Goal: Information Seeking & Learning: Learn about a topic

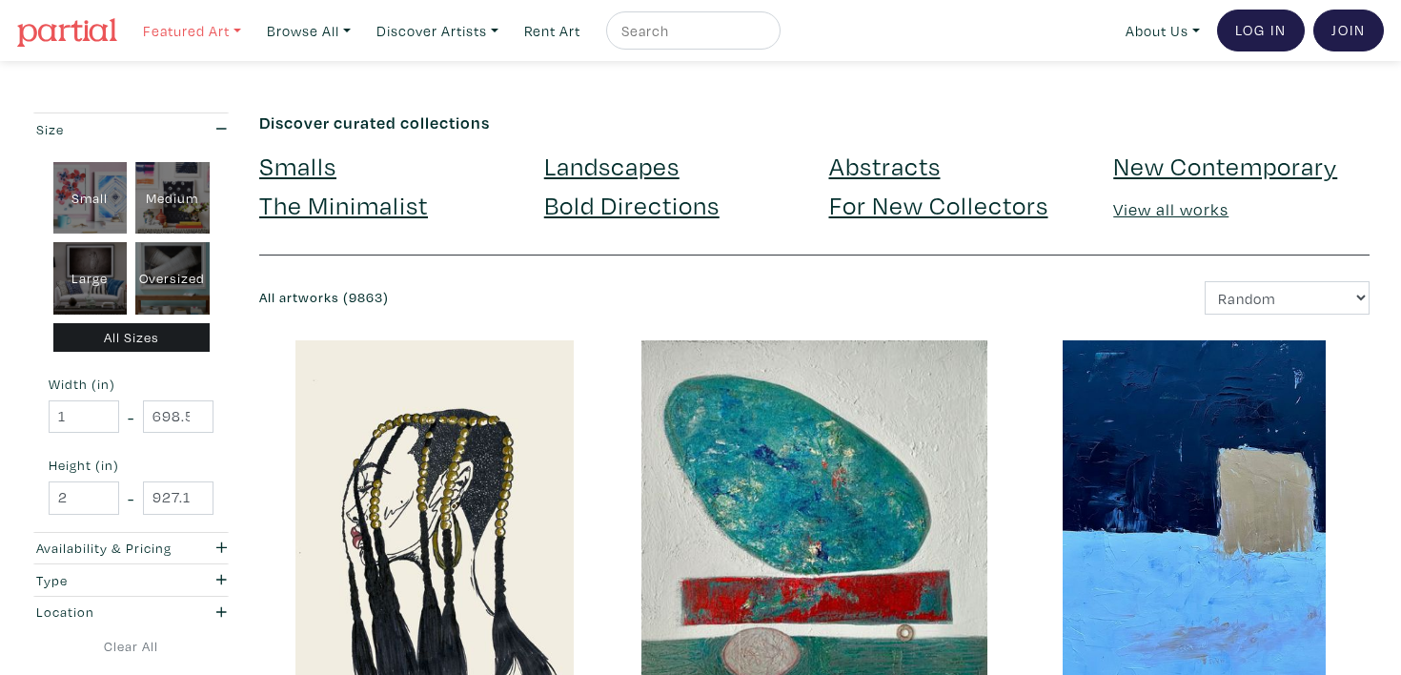
click at [232, 34] on link "Featured Art" at bounding box center [191, 30] width 115 height 39
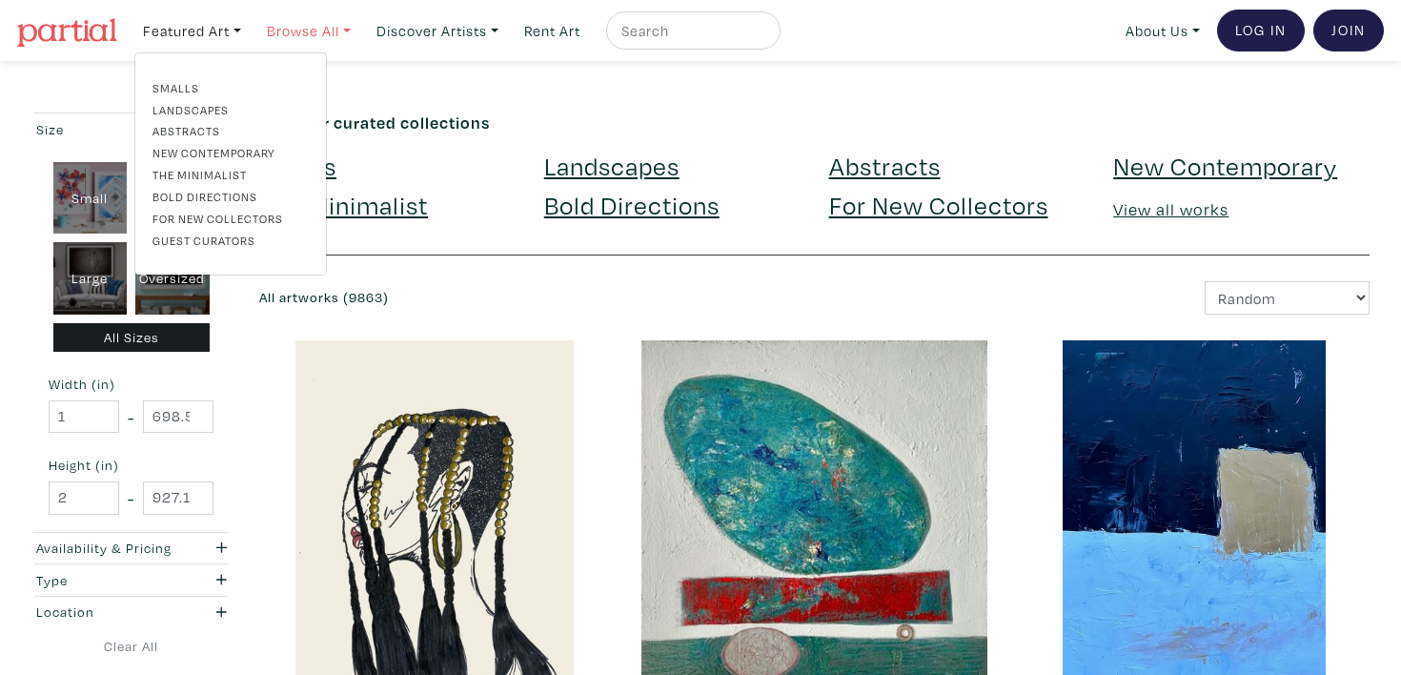
click at [250, 37] on link "Browse All" at bounding box center [191, 30] width 115 height 39
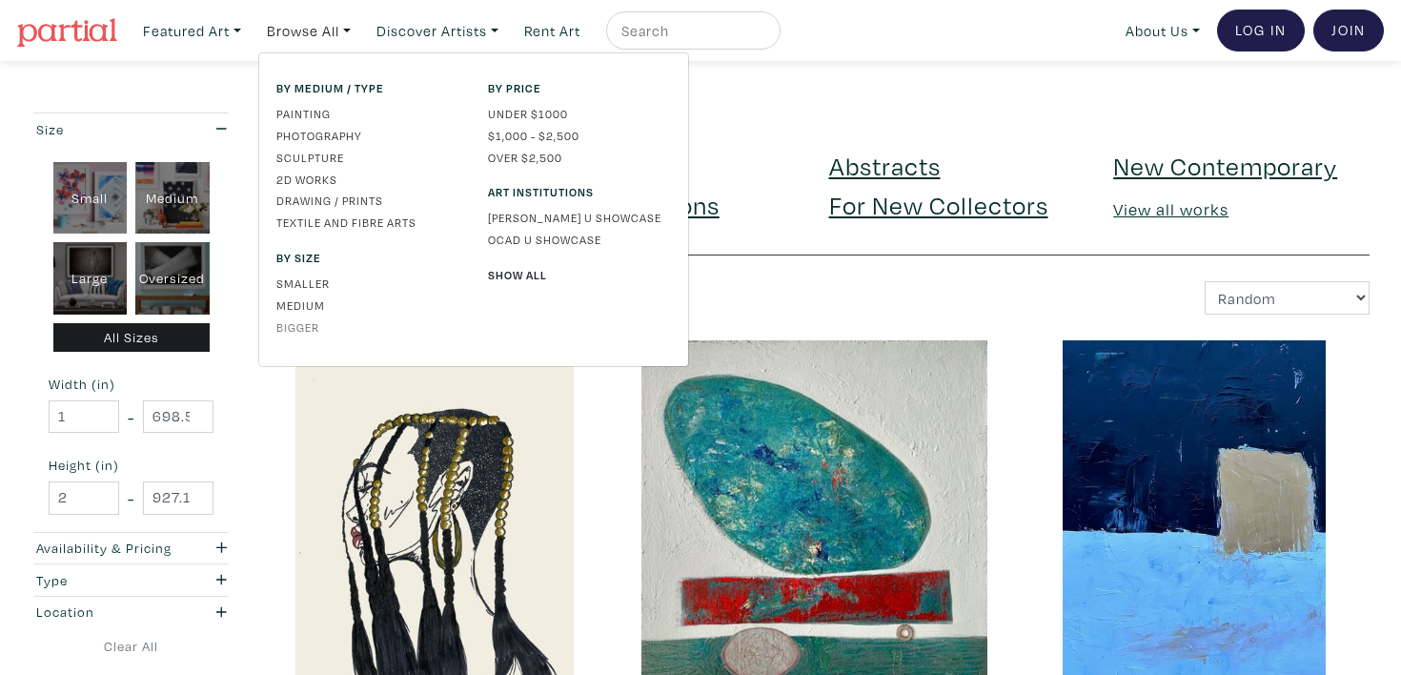
click at [302, 331] on link "Bigger" at bounding box center [367, 326] width 183 height 17
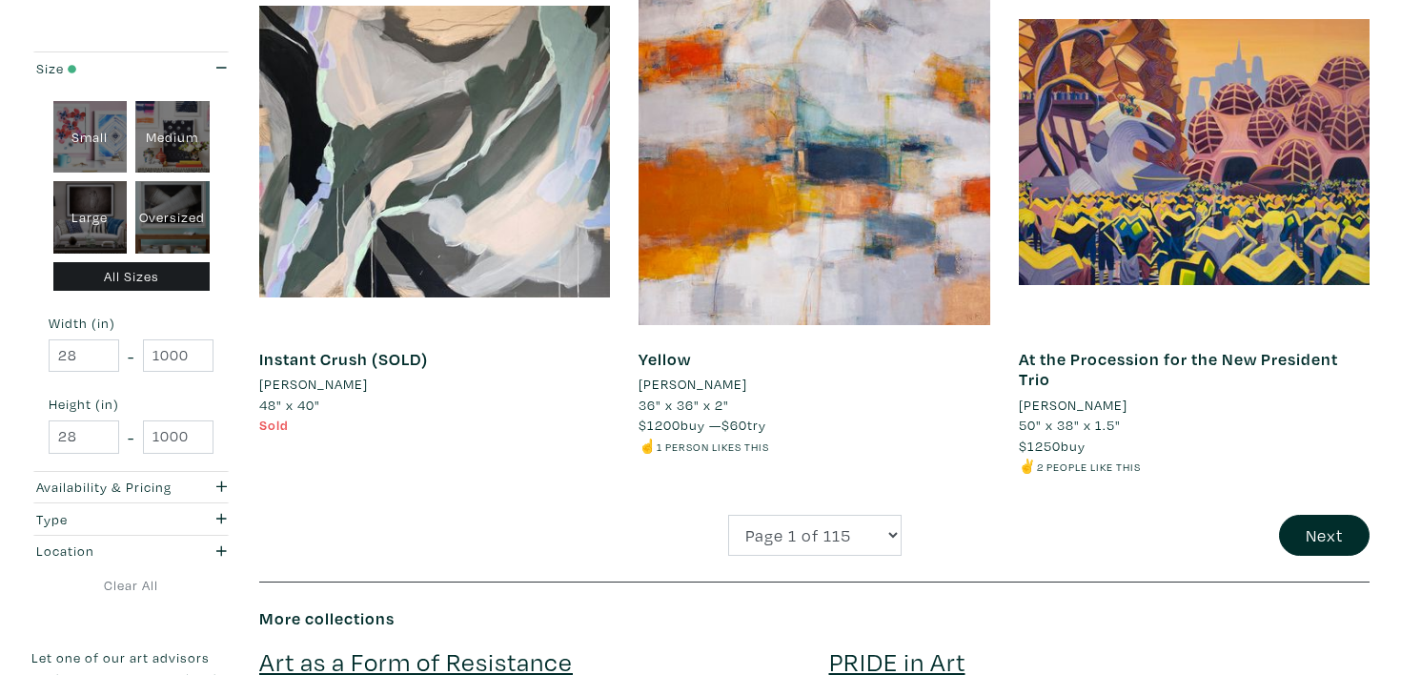
scroll to position [3855, 0]
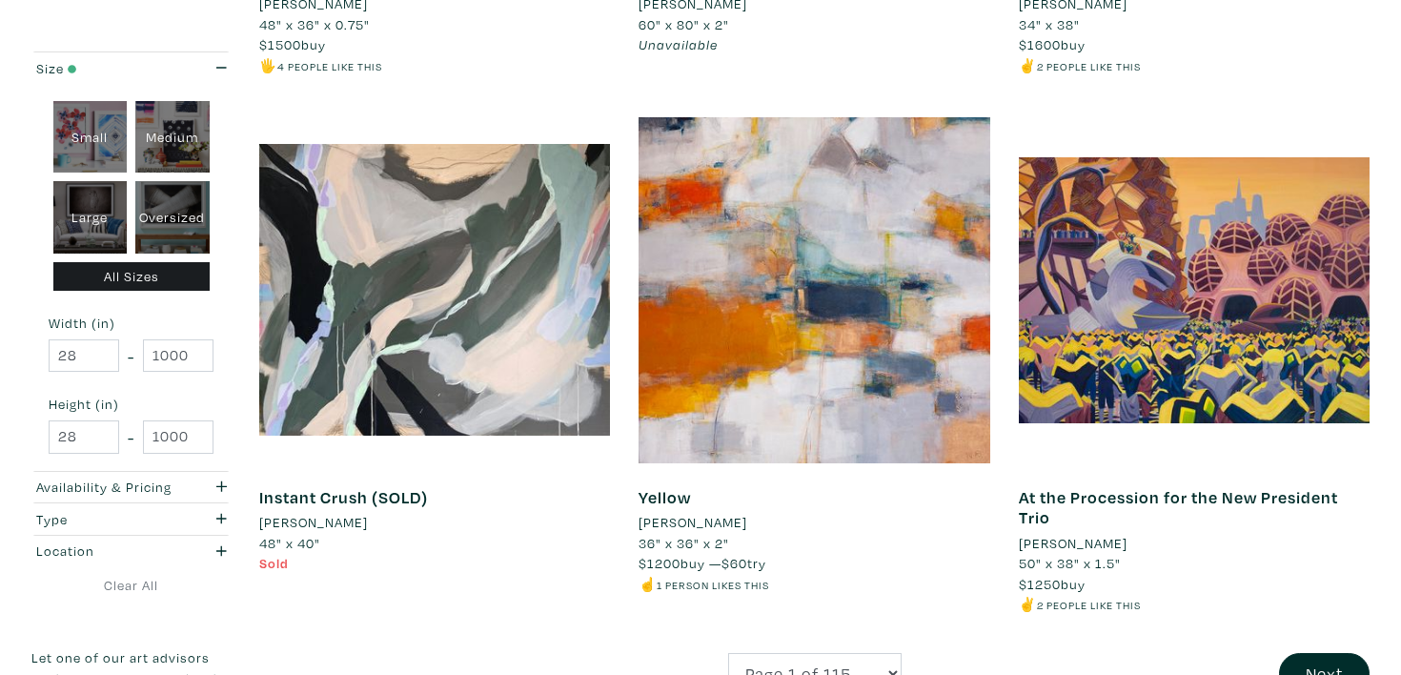
click at [159, 220] on div "Oversized" at bounding box center [172, 217] width 74 height 72
type input "48"
type input "698.5"
type input "48"
type input "927.1"
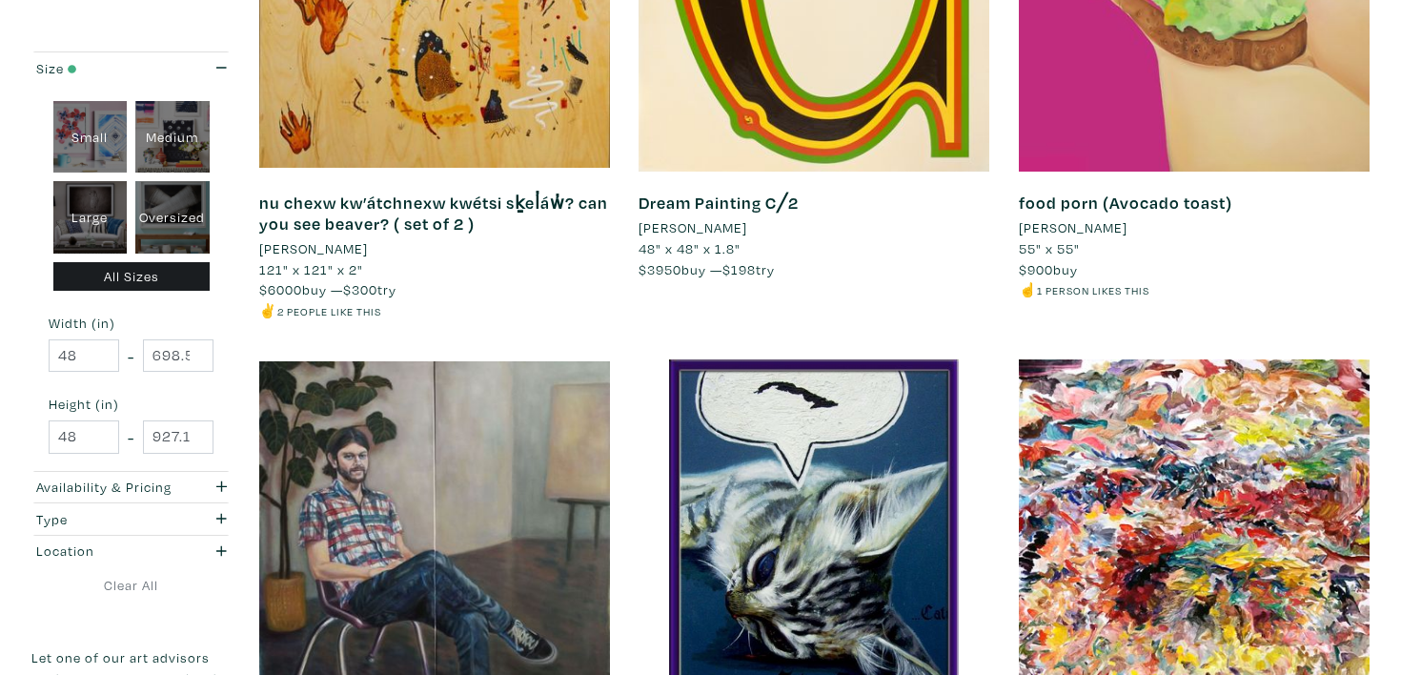
scroll to position [2595, 0]
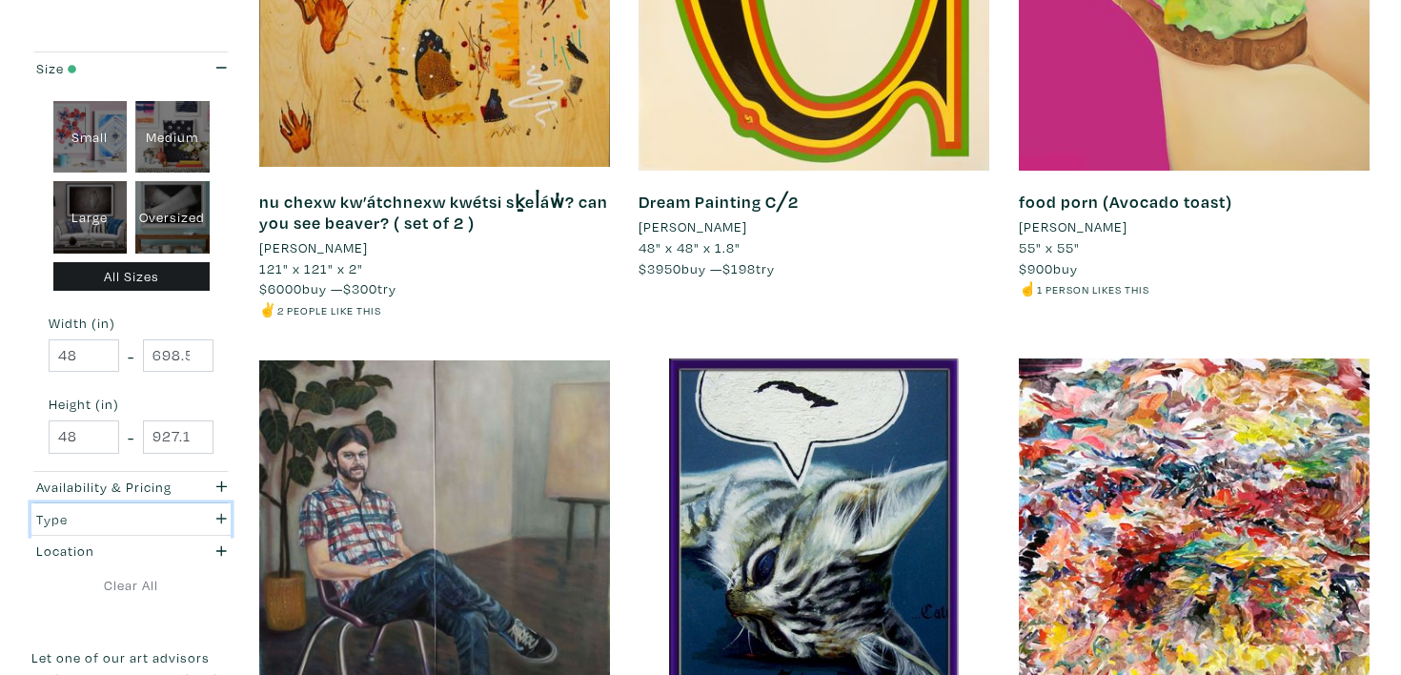
click at [135, 531] on button "Type" at bounding box center [130, 518] width 199 height 31
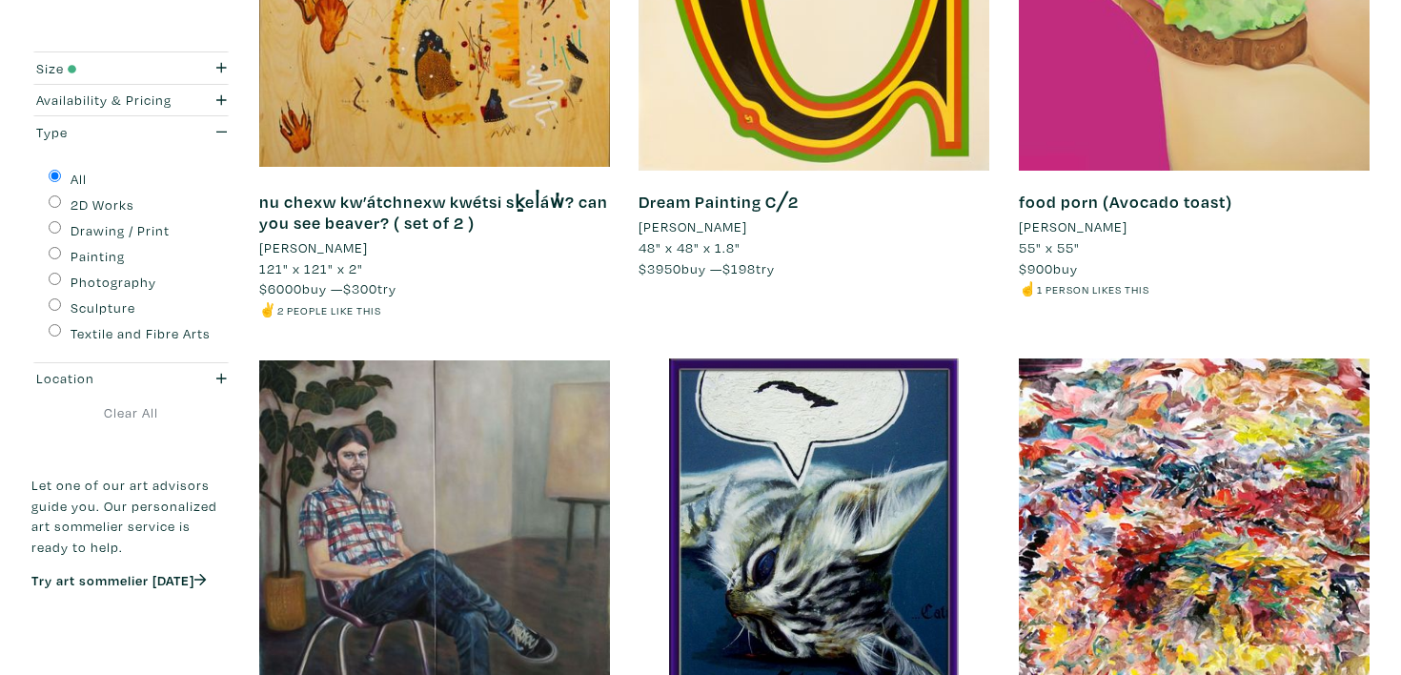
click at [51, 255] on input "Painting" at bounding box center [55, 253] width 12 height 12
radio input "true"
click at [51, 255] on input "Painting" at bounding box center [55, 253] width 12 height 12
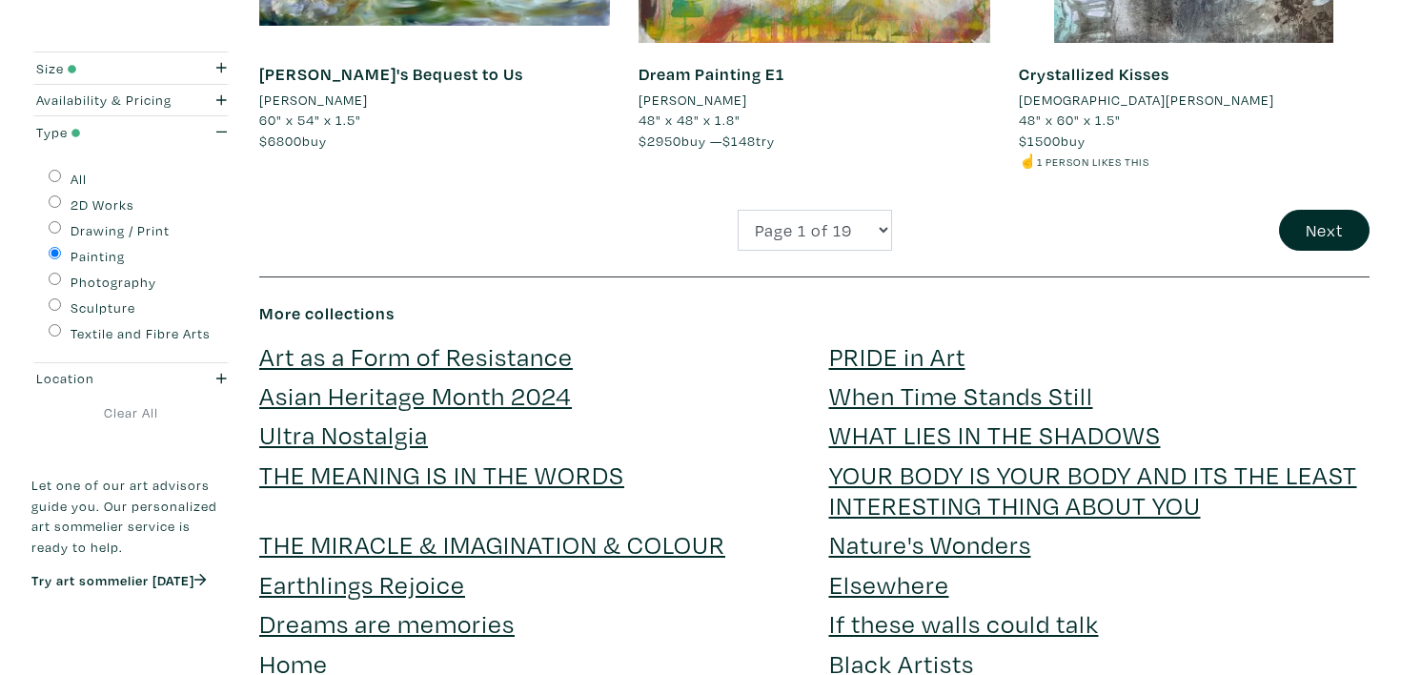
scroll to position [4207, 0]
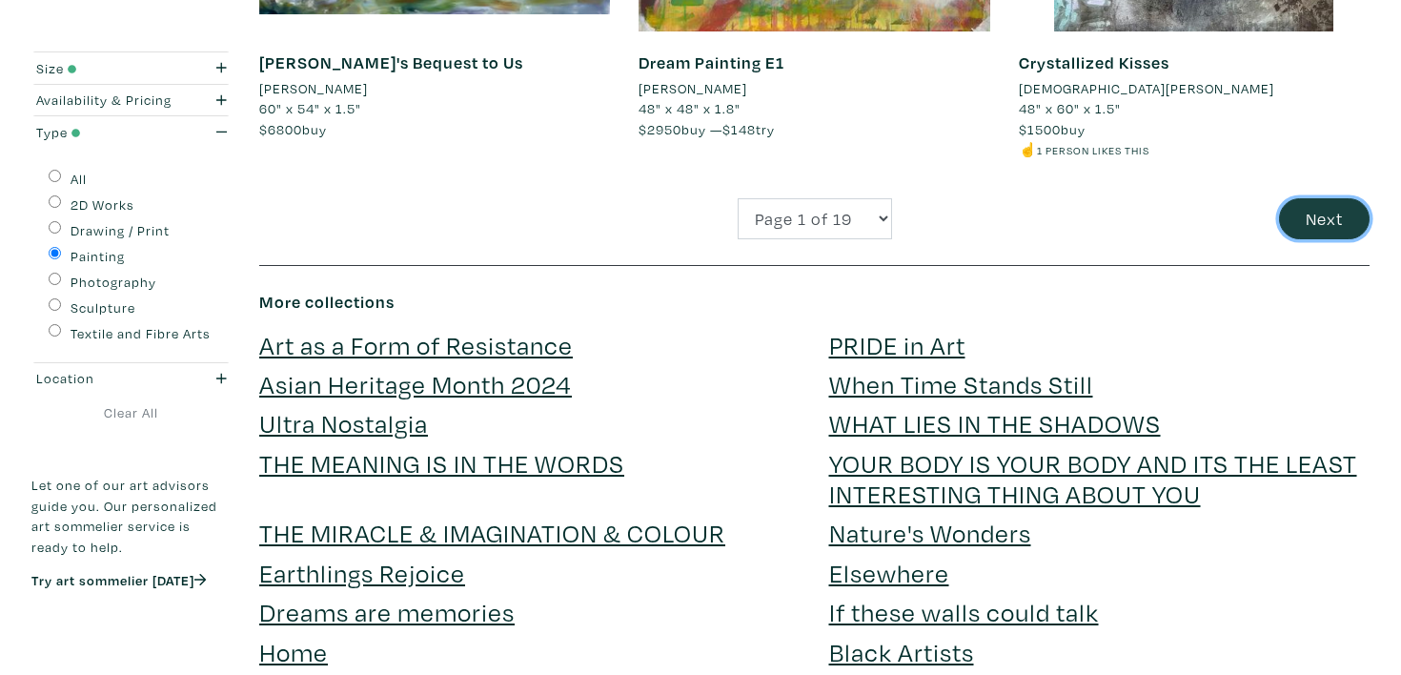
click at [1336, 221] on button "Next" at bounding box center [1324, 218] width 91 height 41
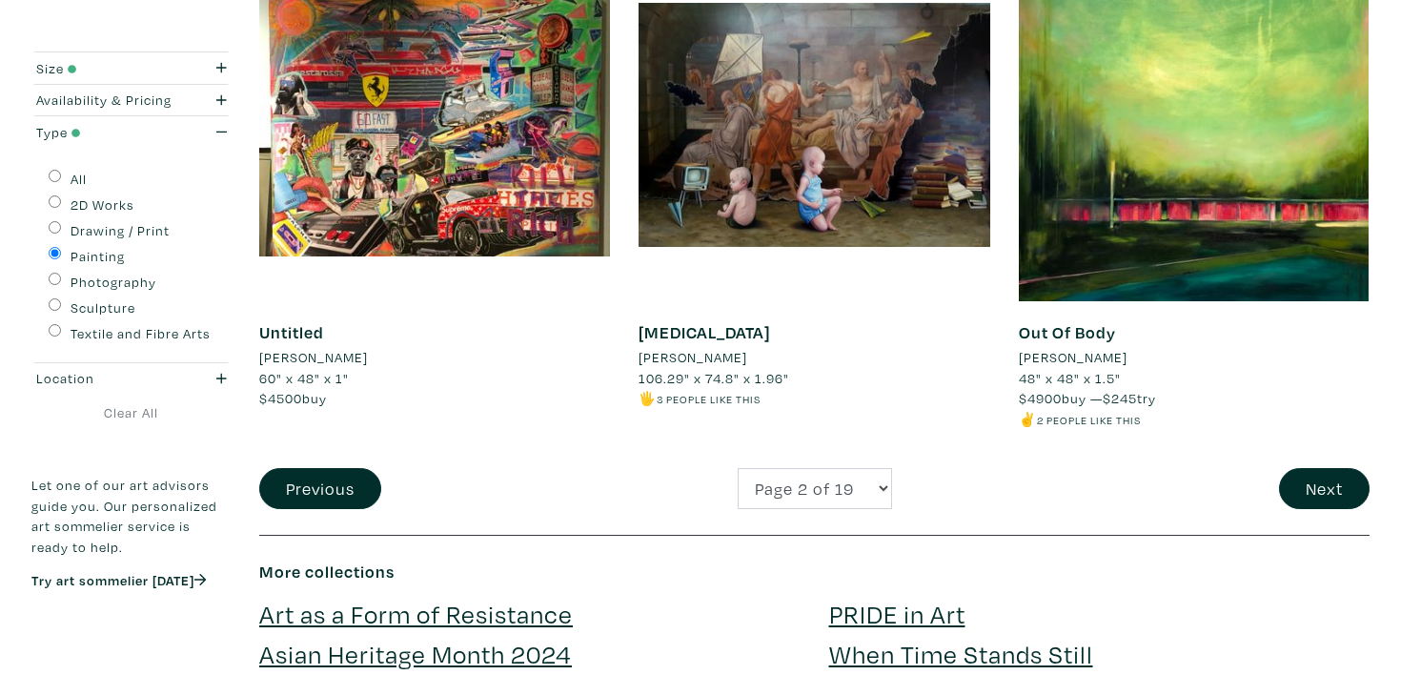
scroll to position [4143, 0]
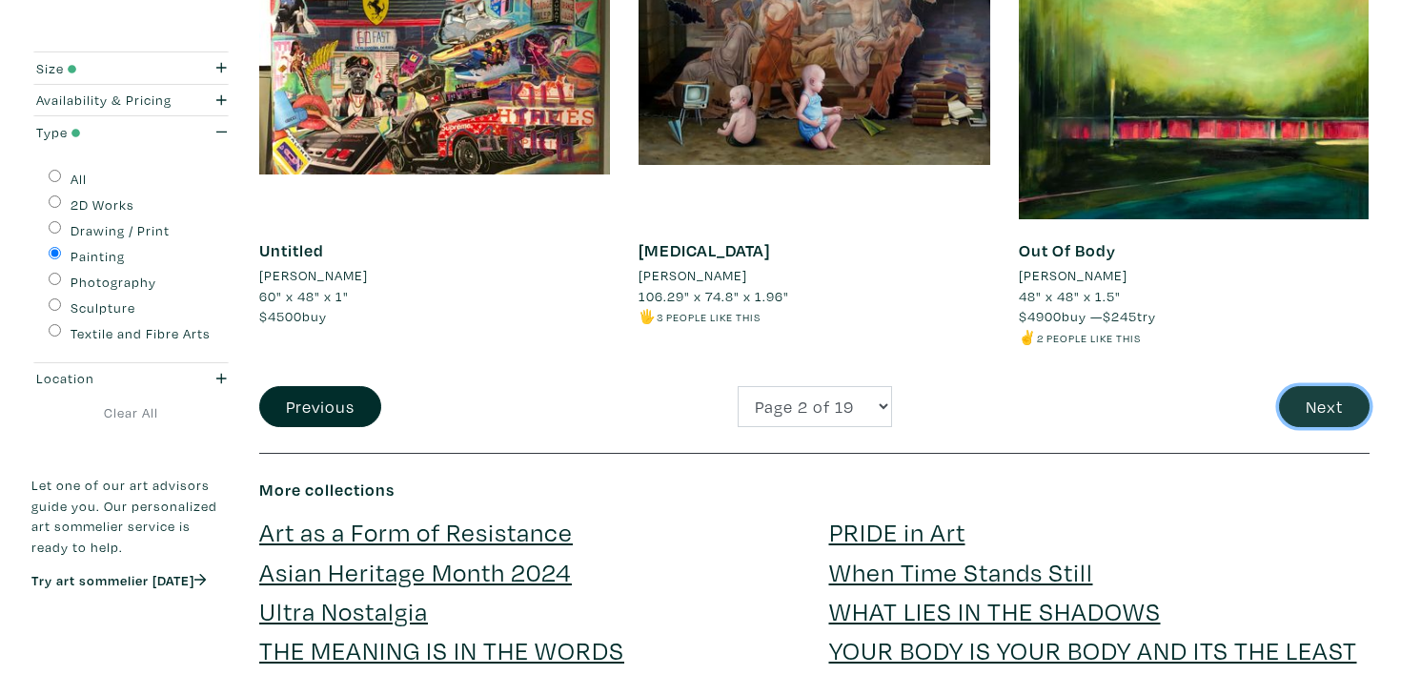
click at [1326, 405] on button "Next" at bounding box center [1324, 406] width 91 height 41
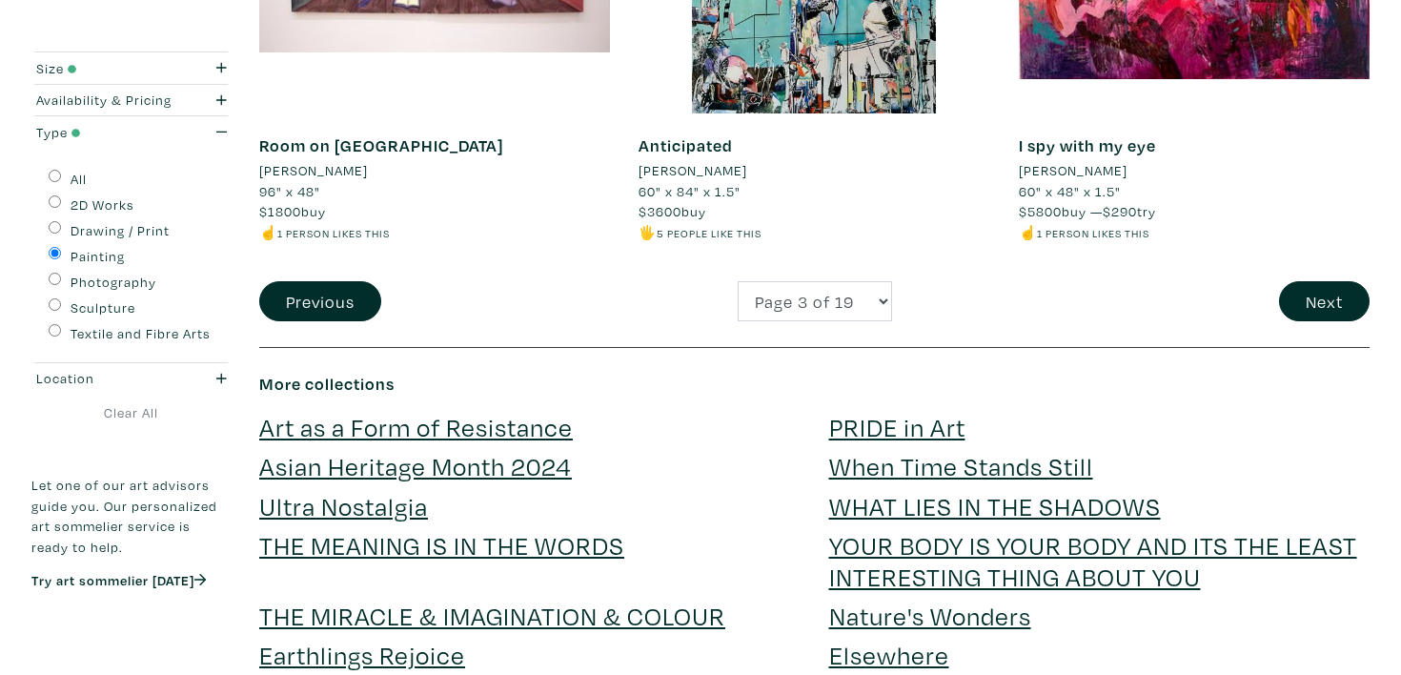
scroll to position [3946, 0]
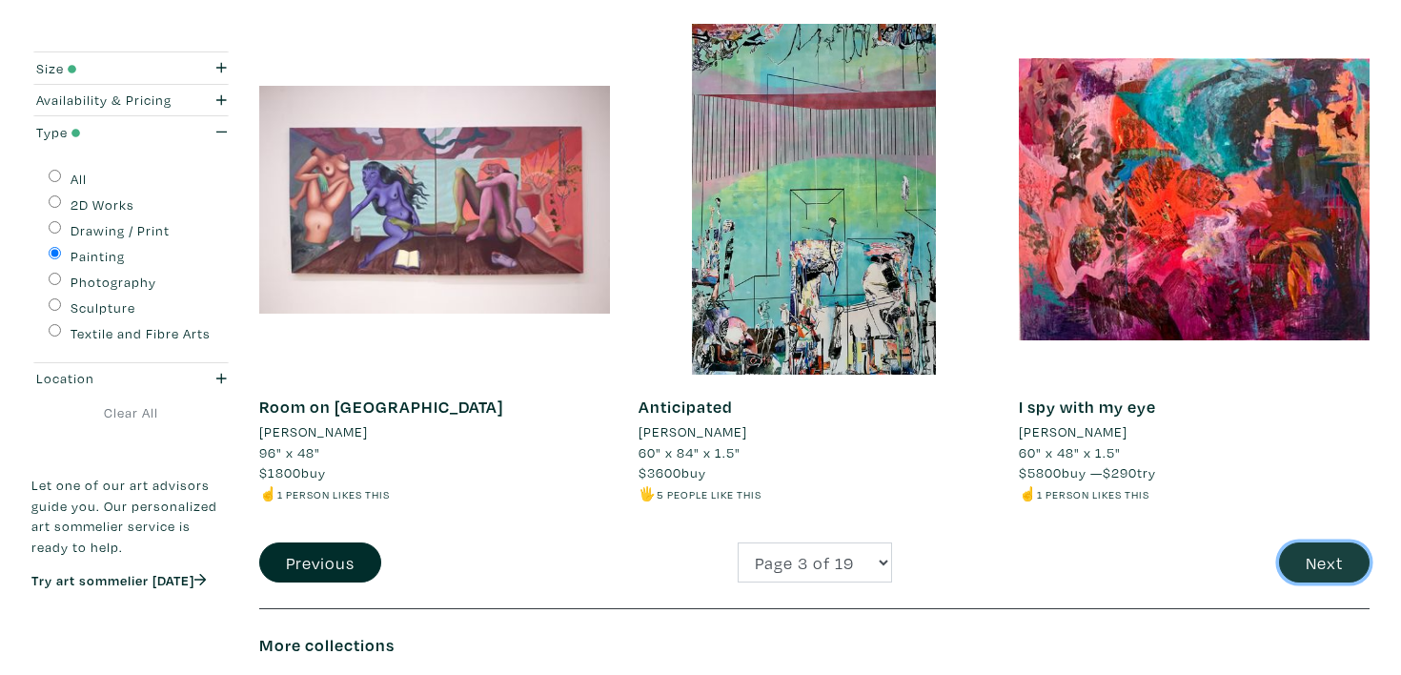
click at [1330, 568] on button "Next" at bounding box center [1324, 562] width 91 height 41
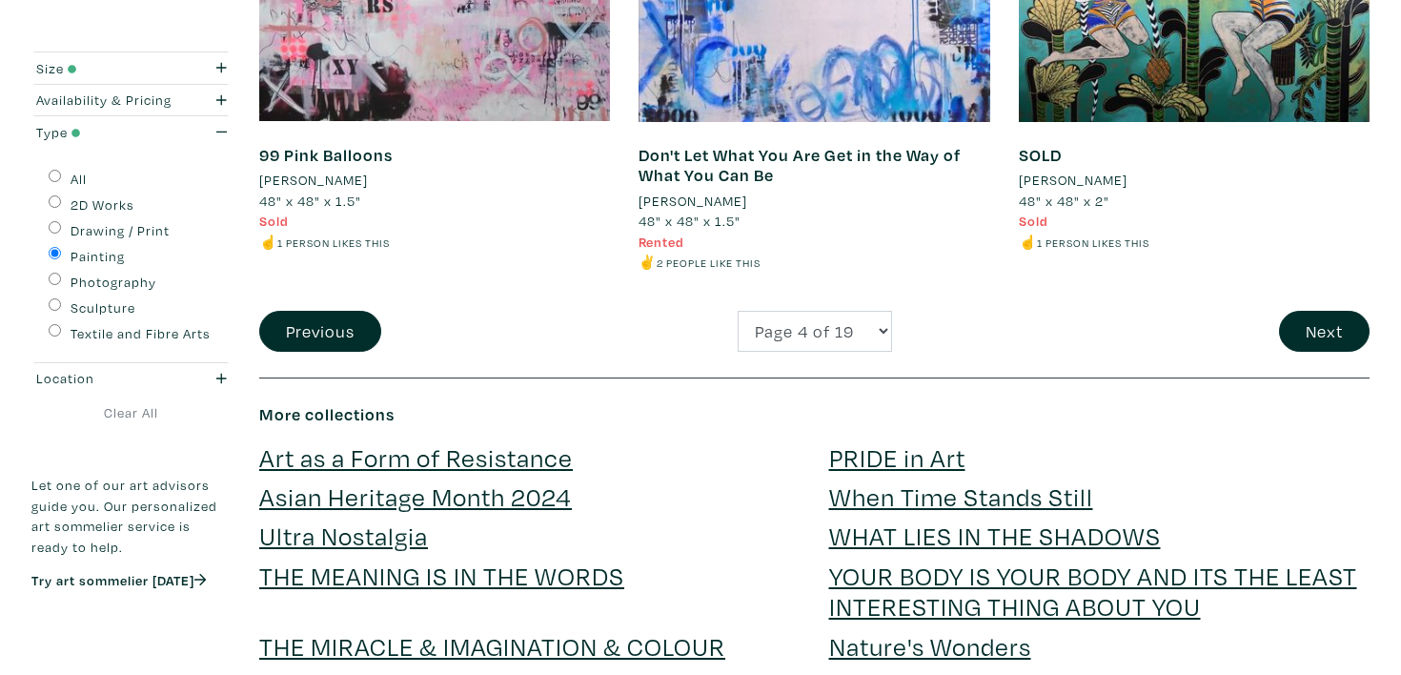
scroll to position [4323, 0]
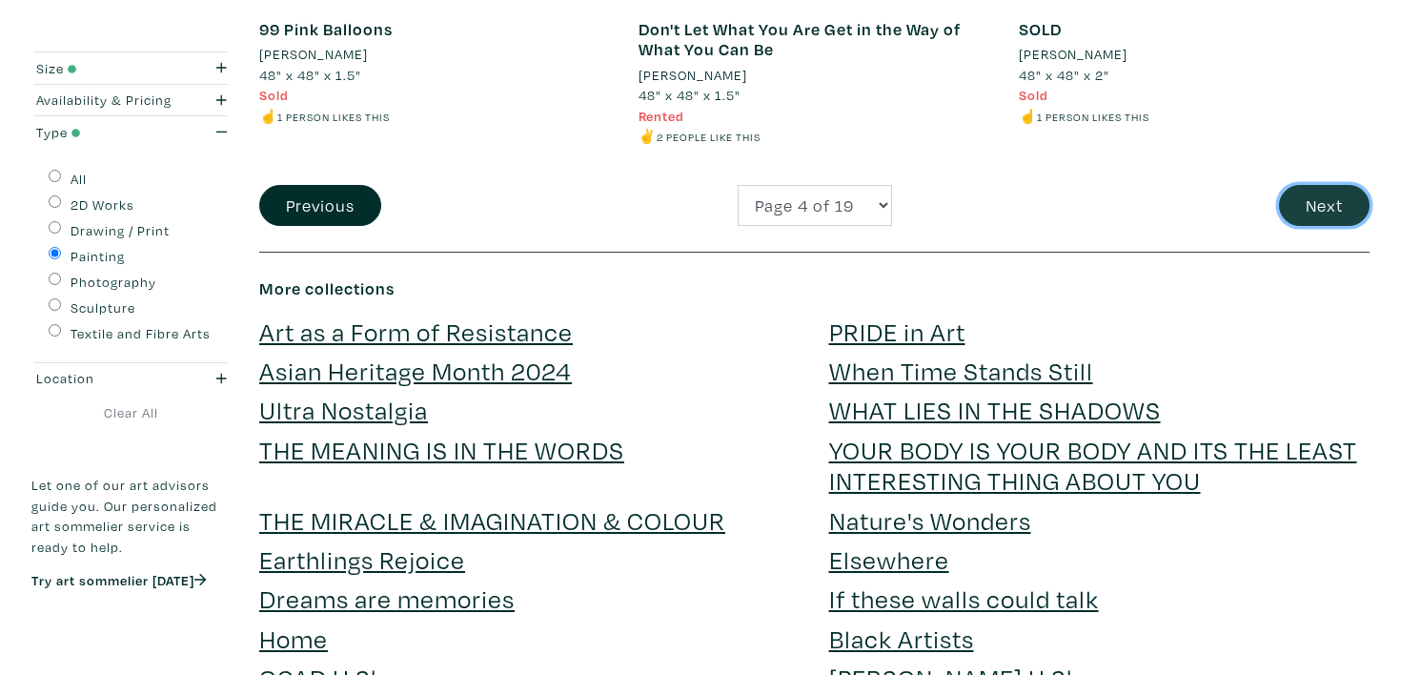
click at [1317, 218] on button "Next" at bounding box center [1324, 205] width 91 height 41
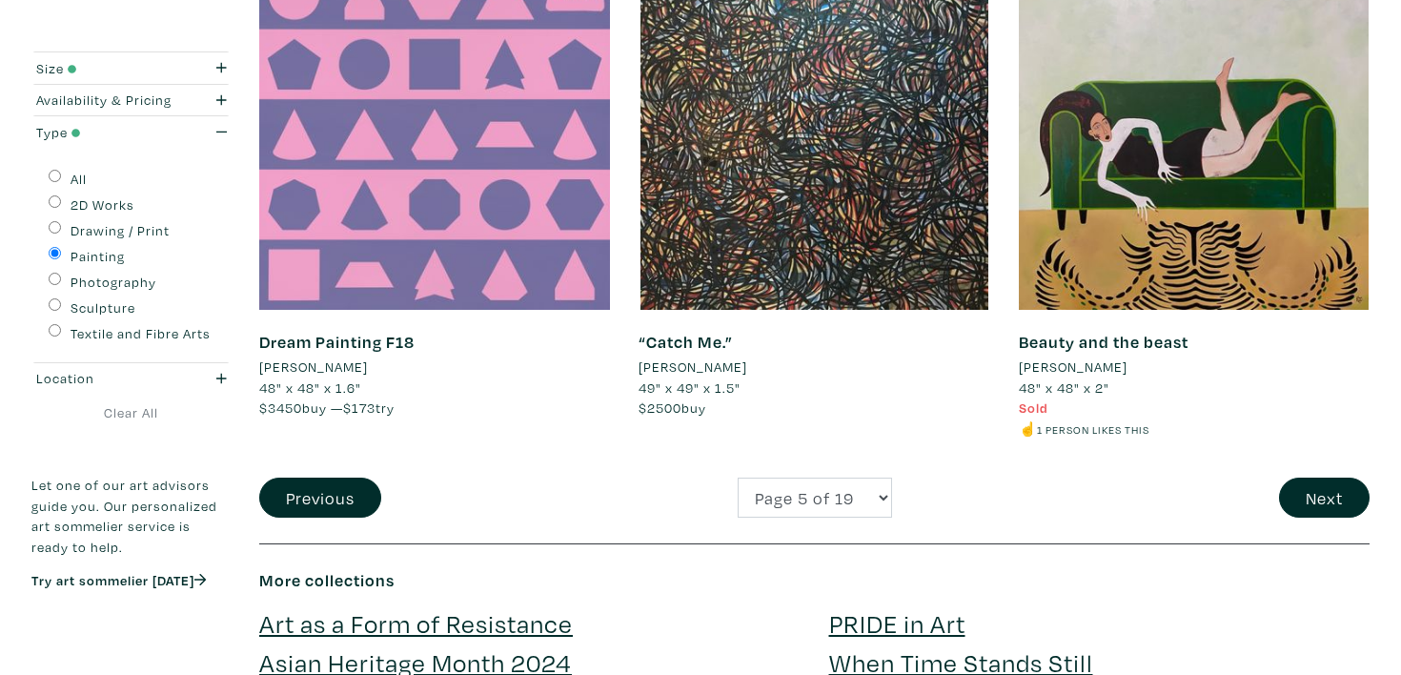
scroll to position [4017, 0]
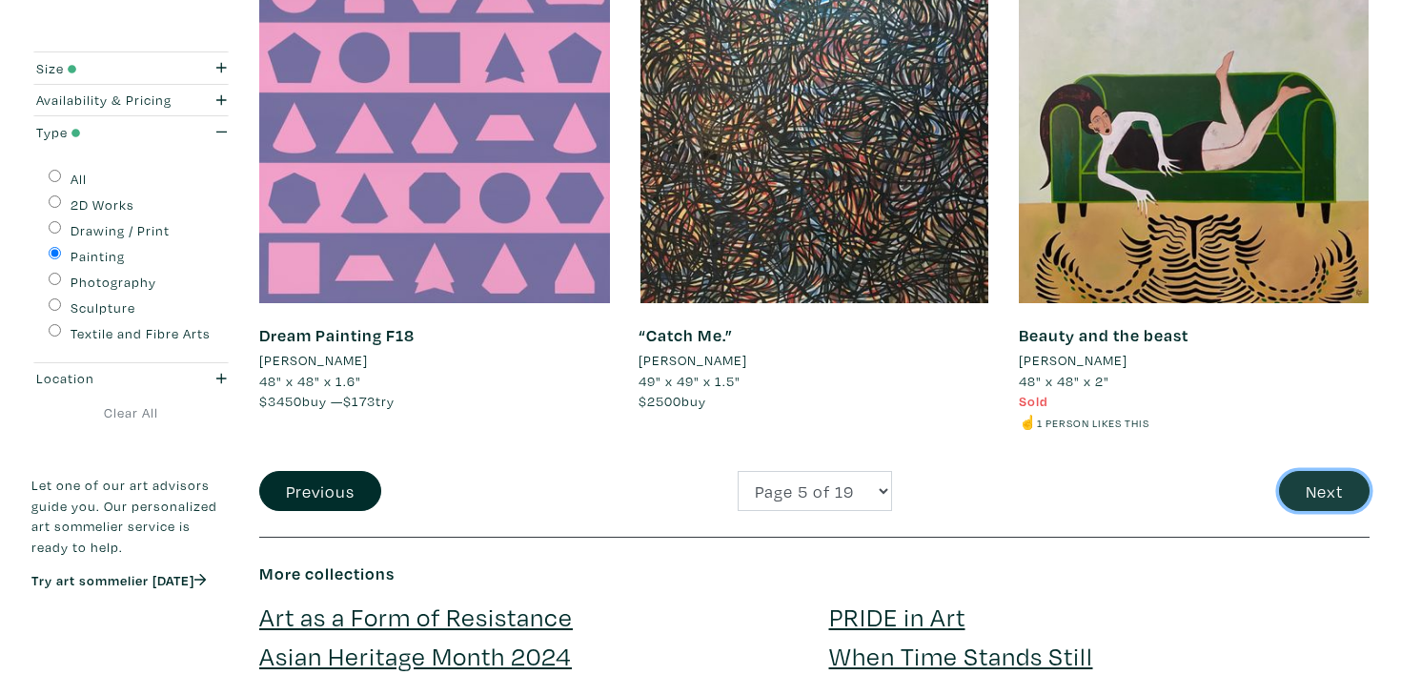
click at [1317, 471] on button "Next" at bounding box center [1324, 491] width 91 height 41
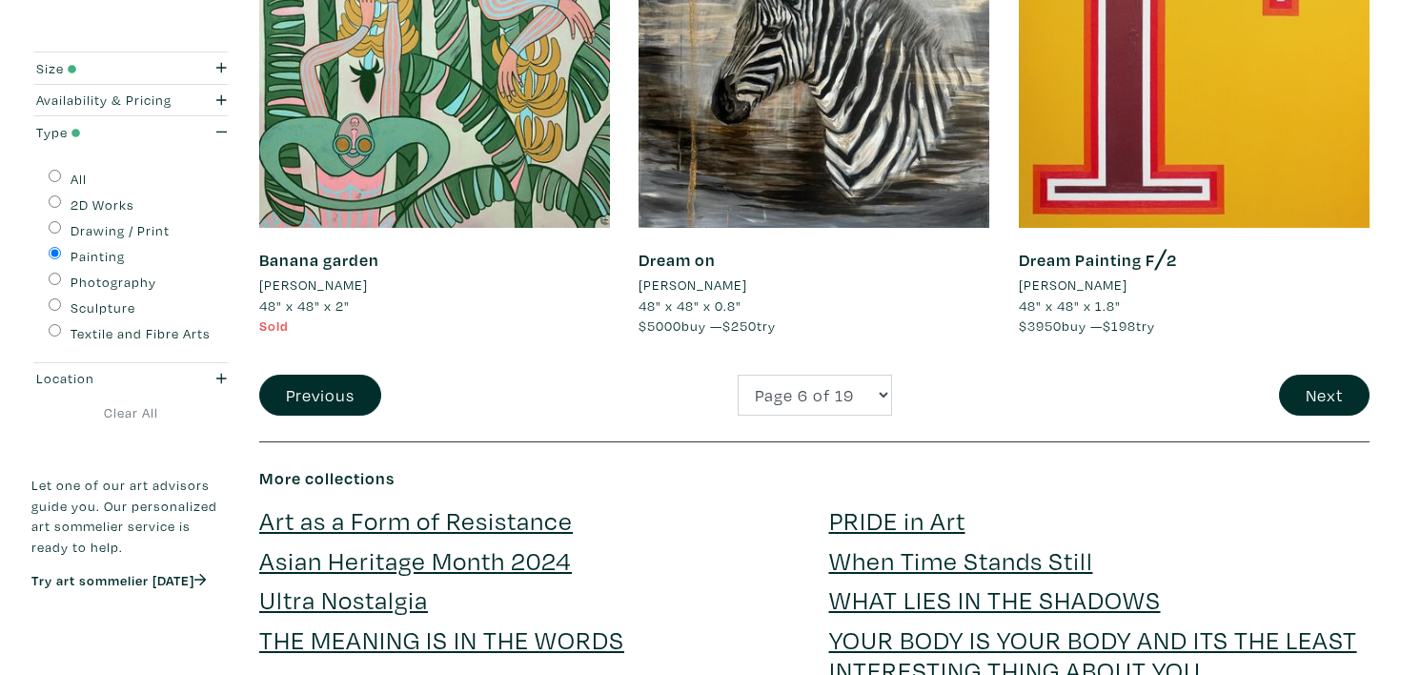
scroll to position [4266, 0]
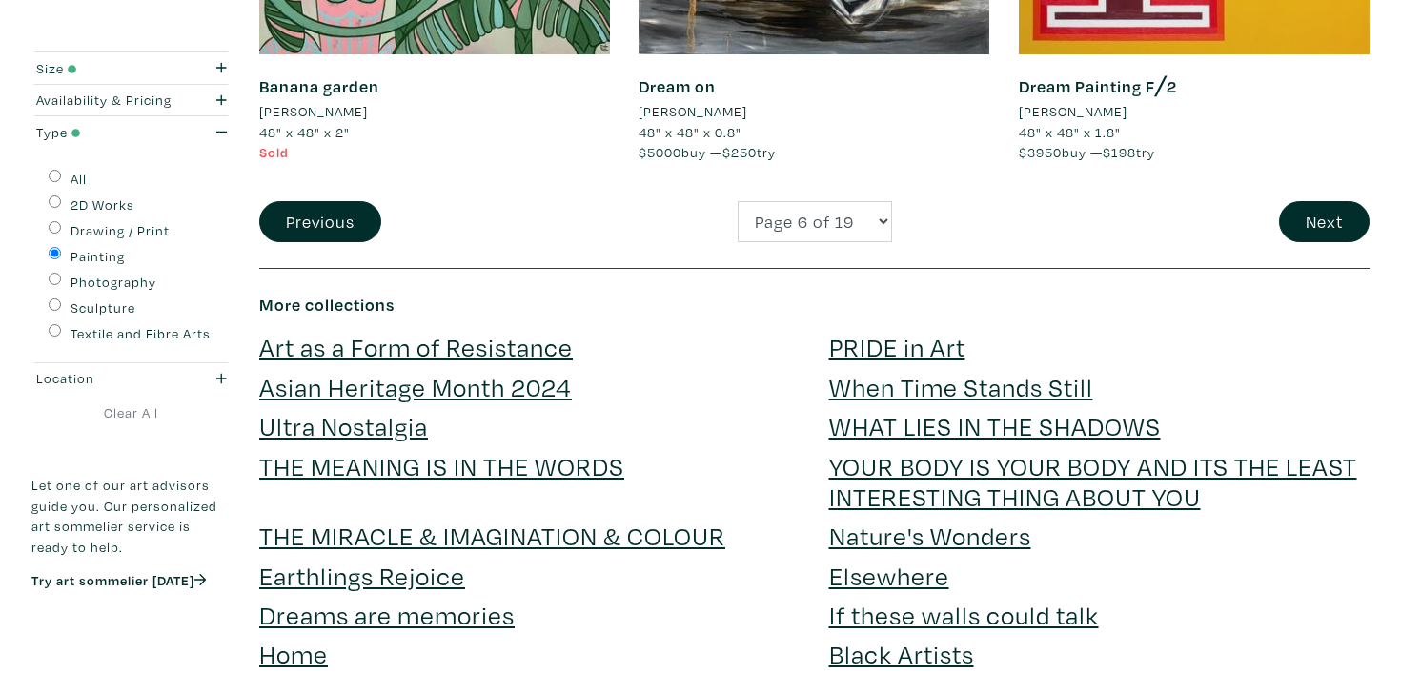
click at [61, 174] on div "All" at bounding box center [131, 178] width 165 height 26
click at [50, 174] on input "All" at bounding box center [55, 176] width 12 height 12
radio input "true"
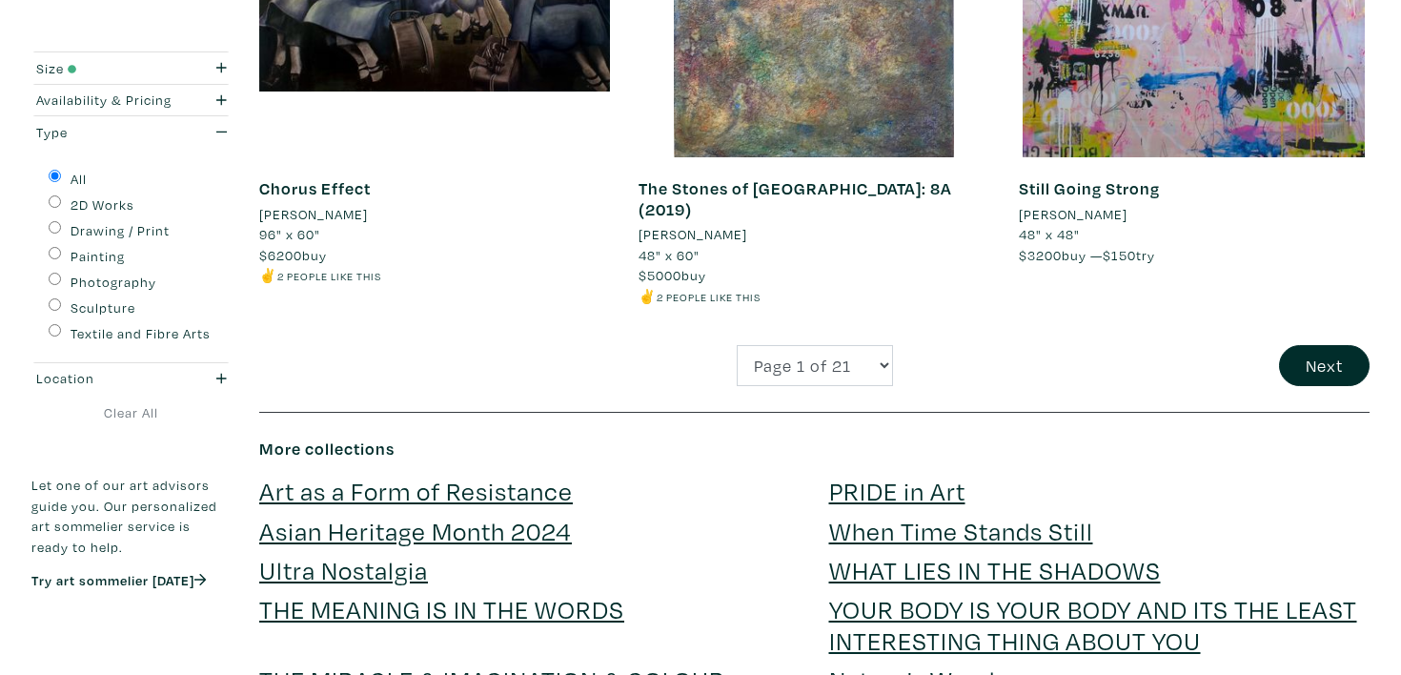
scroll to position [4197, 0]
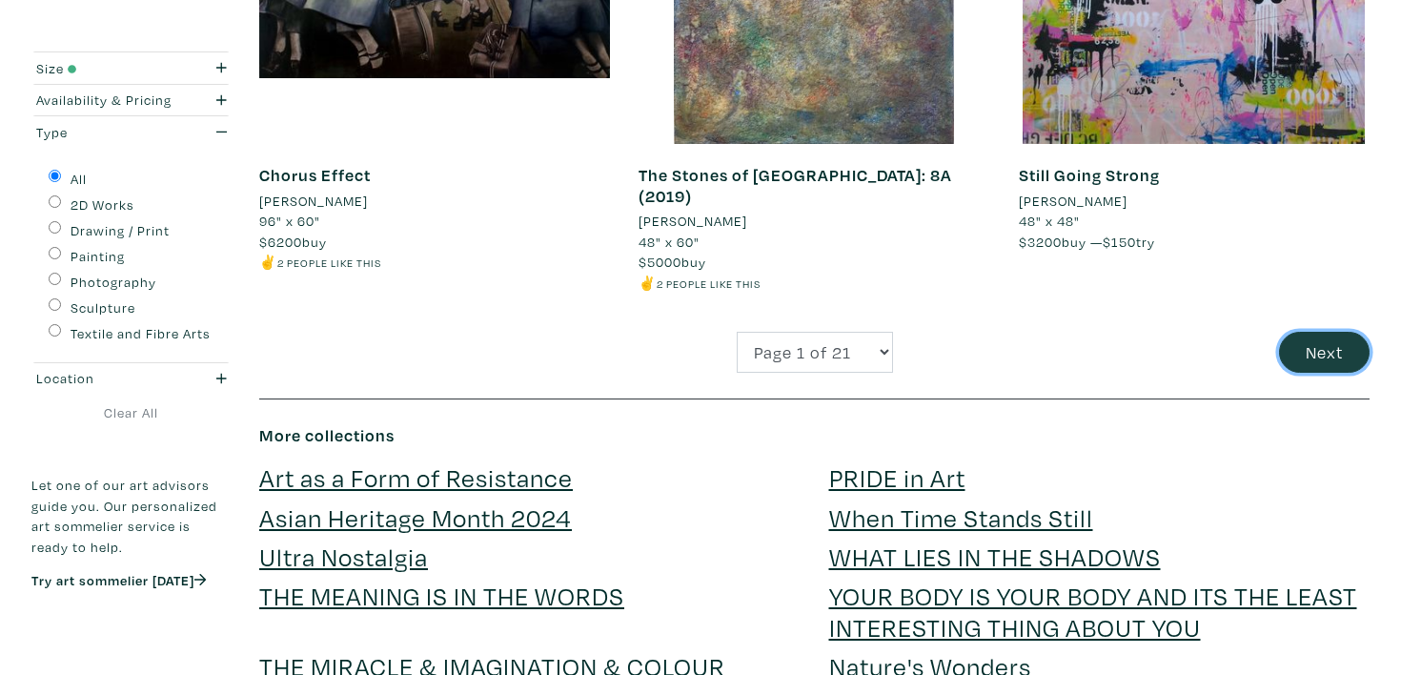
click at [1326, 332] on button "Next" at bounding box center [1324, 352] width 91 height 41
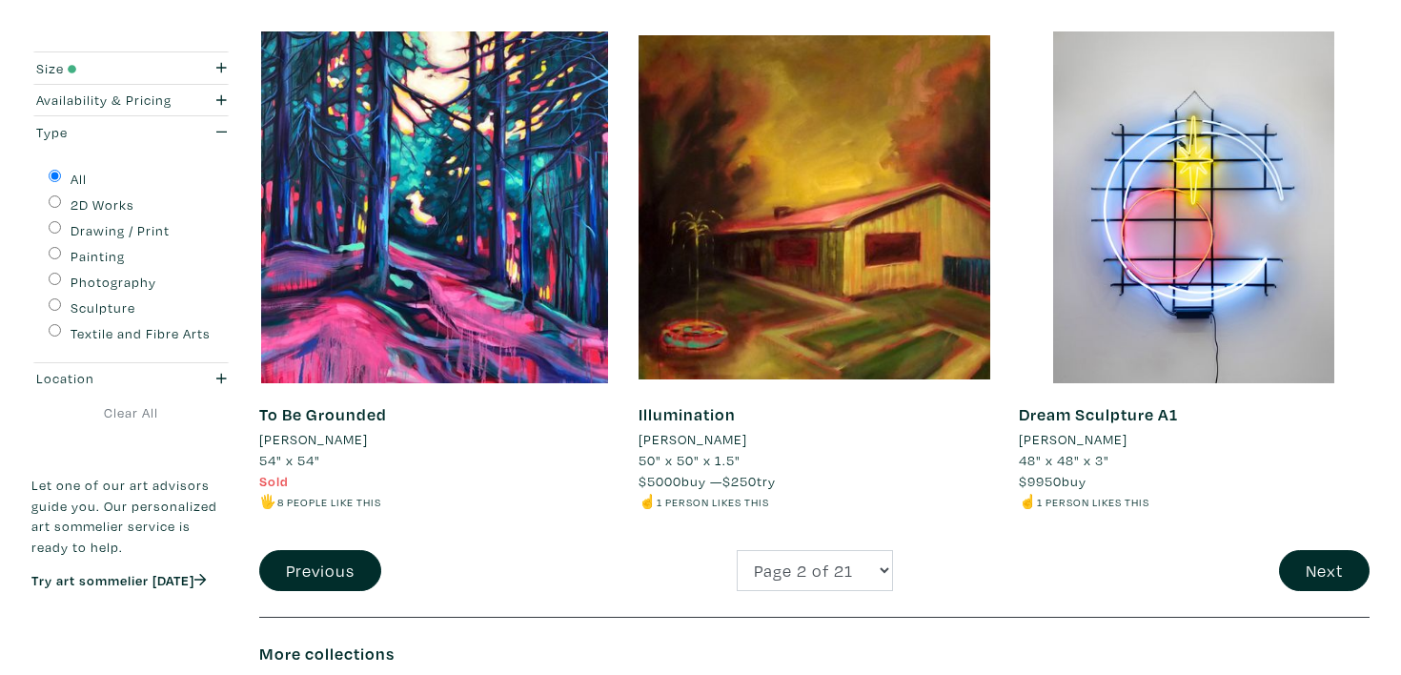
scroll to position [3981, 0]
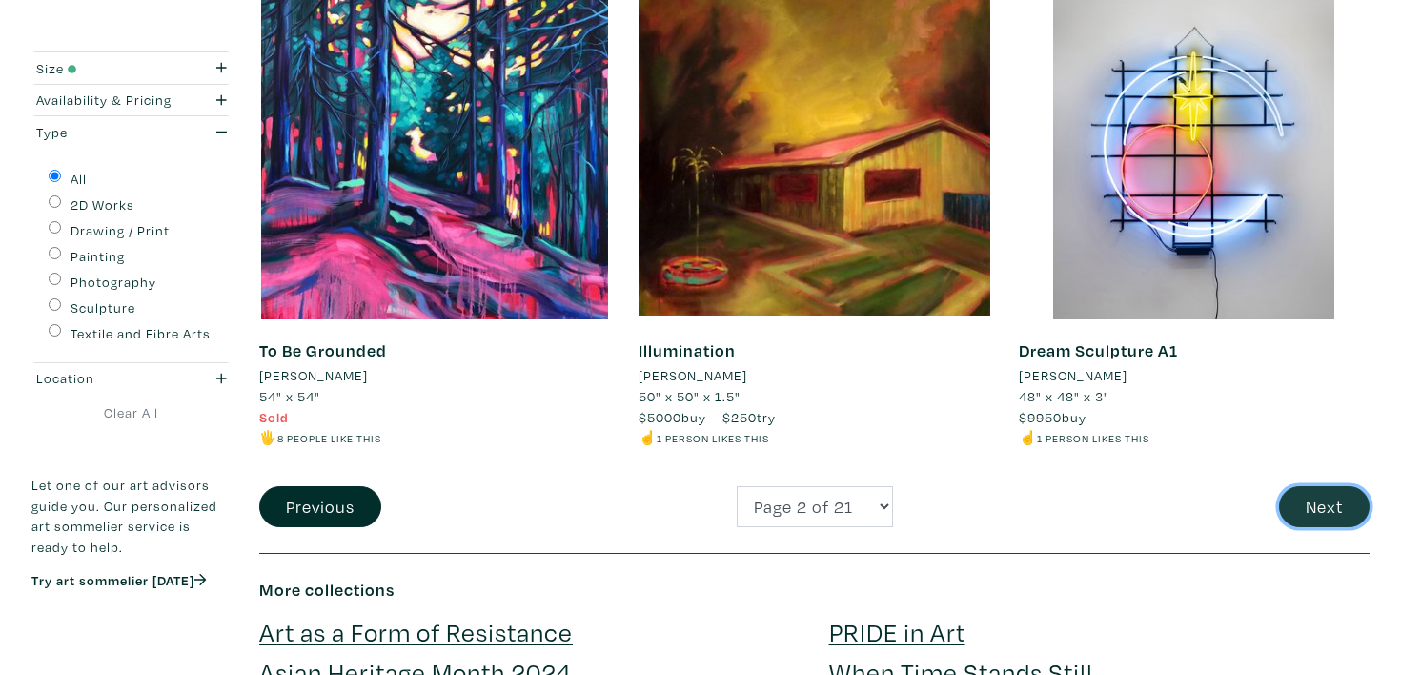
click at [1315, 499] on button "Next" at bounding box center [1324, 506] width 91 height 41
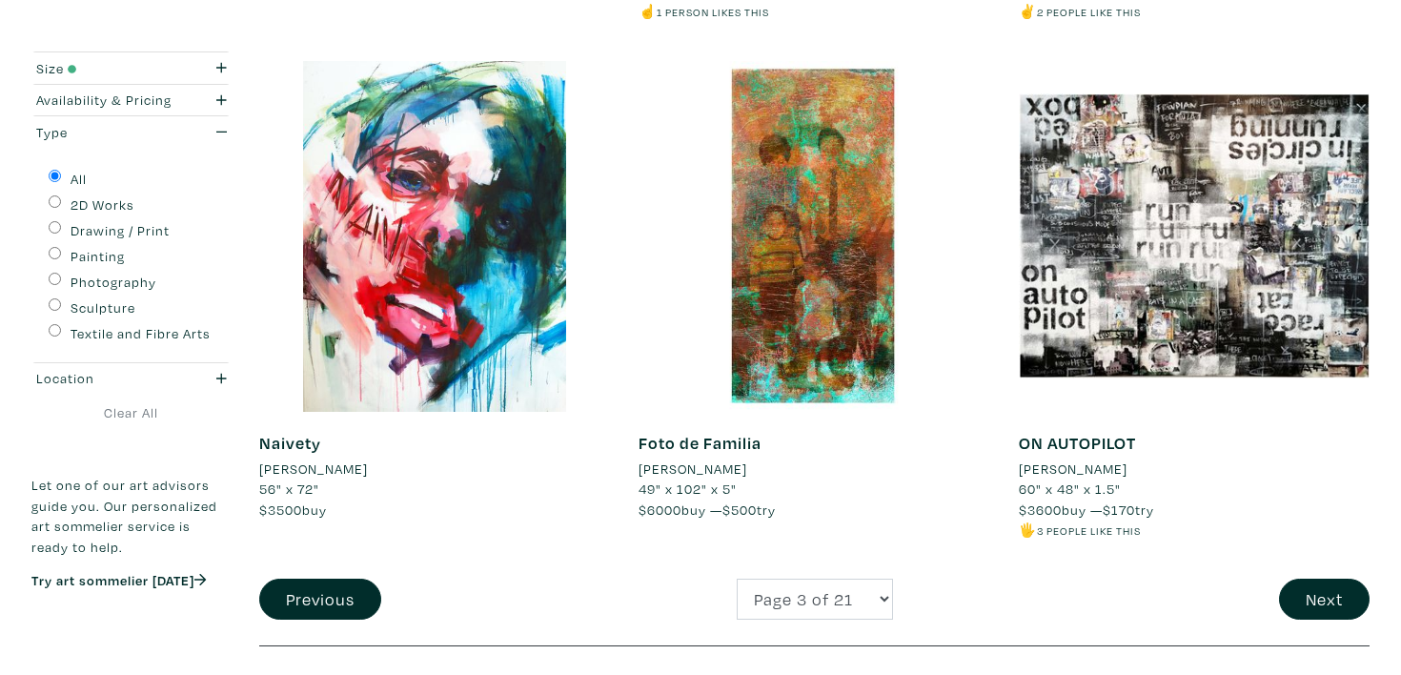
scroll to position [3946, 0]
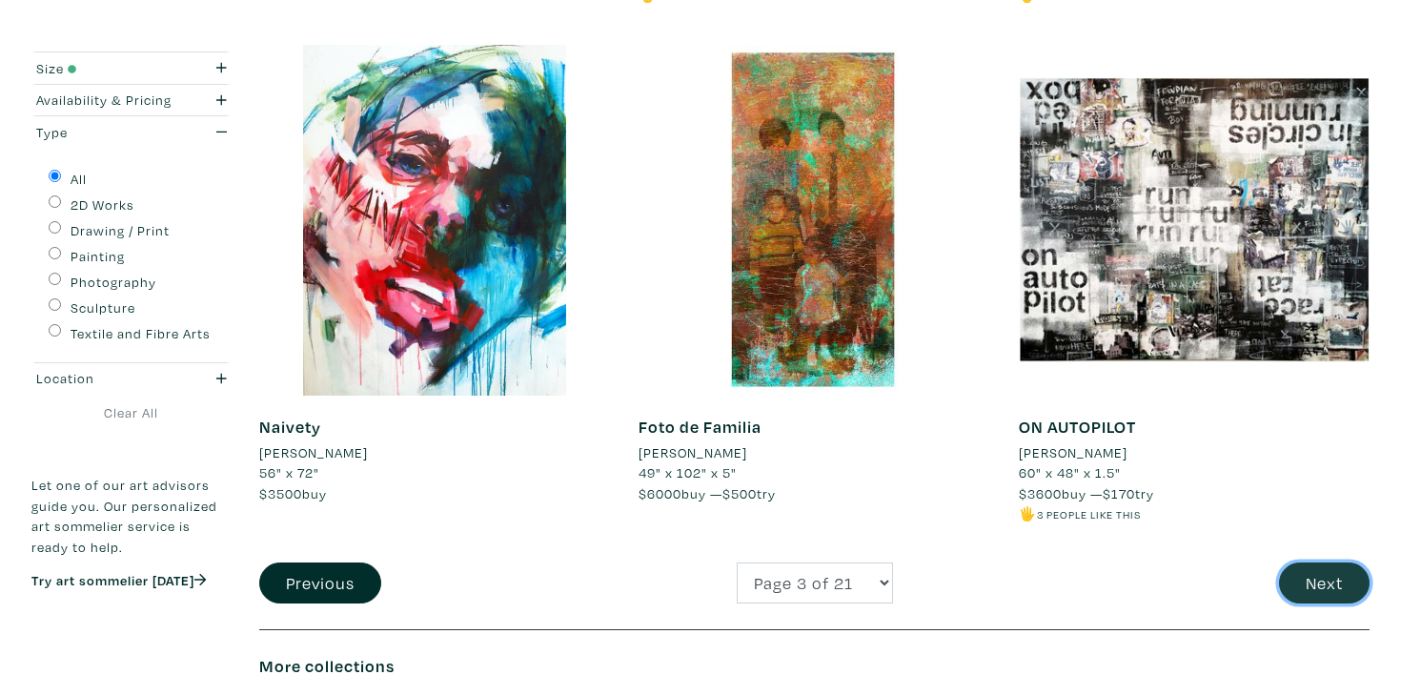
click at [1312, 564] on button "Next" at bounding box center [1324, 582] width 91 height 41
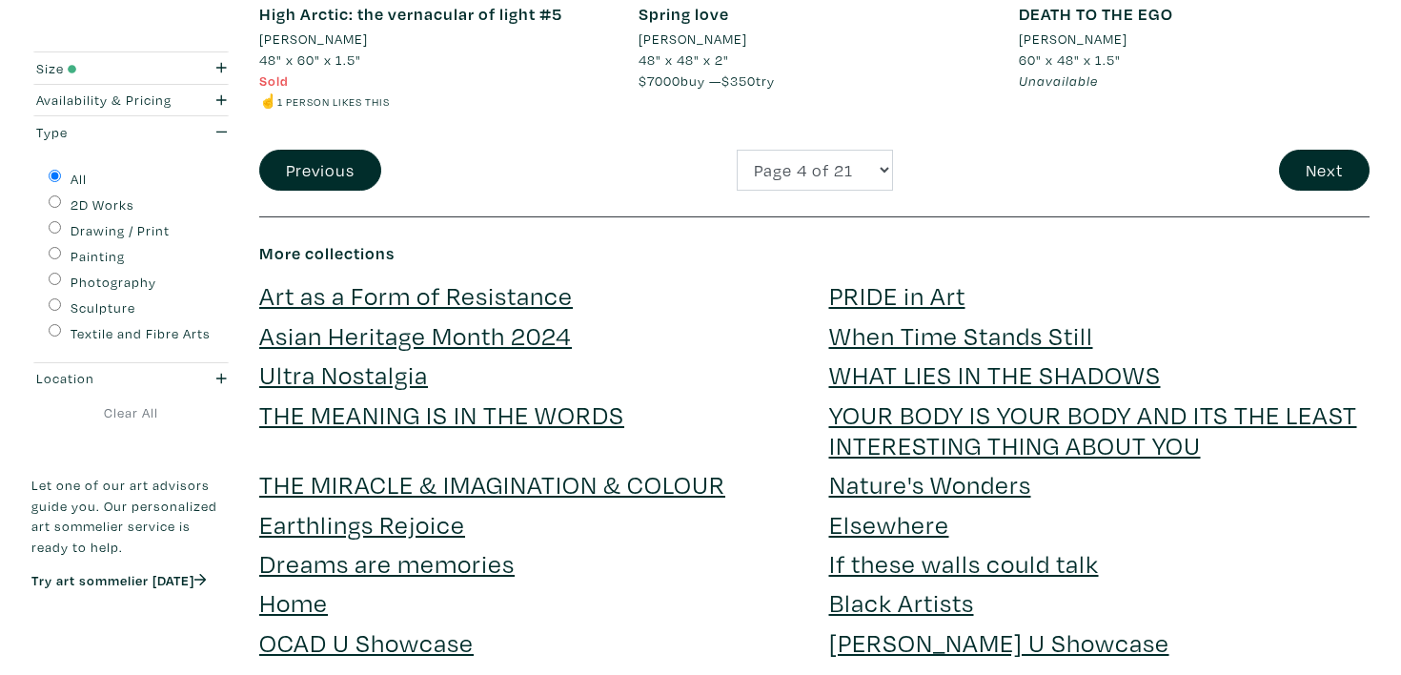
scroll to position [4365, 0]
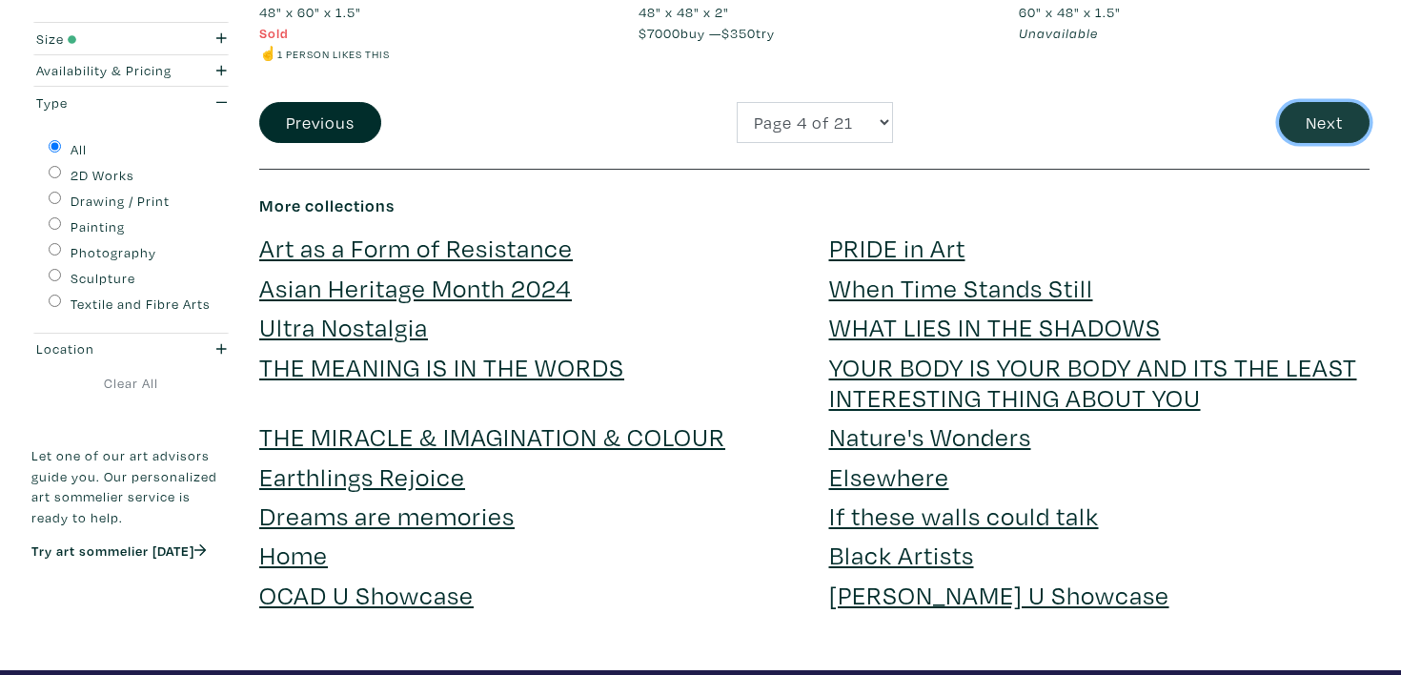
click at [1330, 124] on button "Next" at bounding box center [1324, 122] width 91 height 41
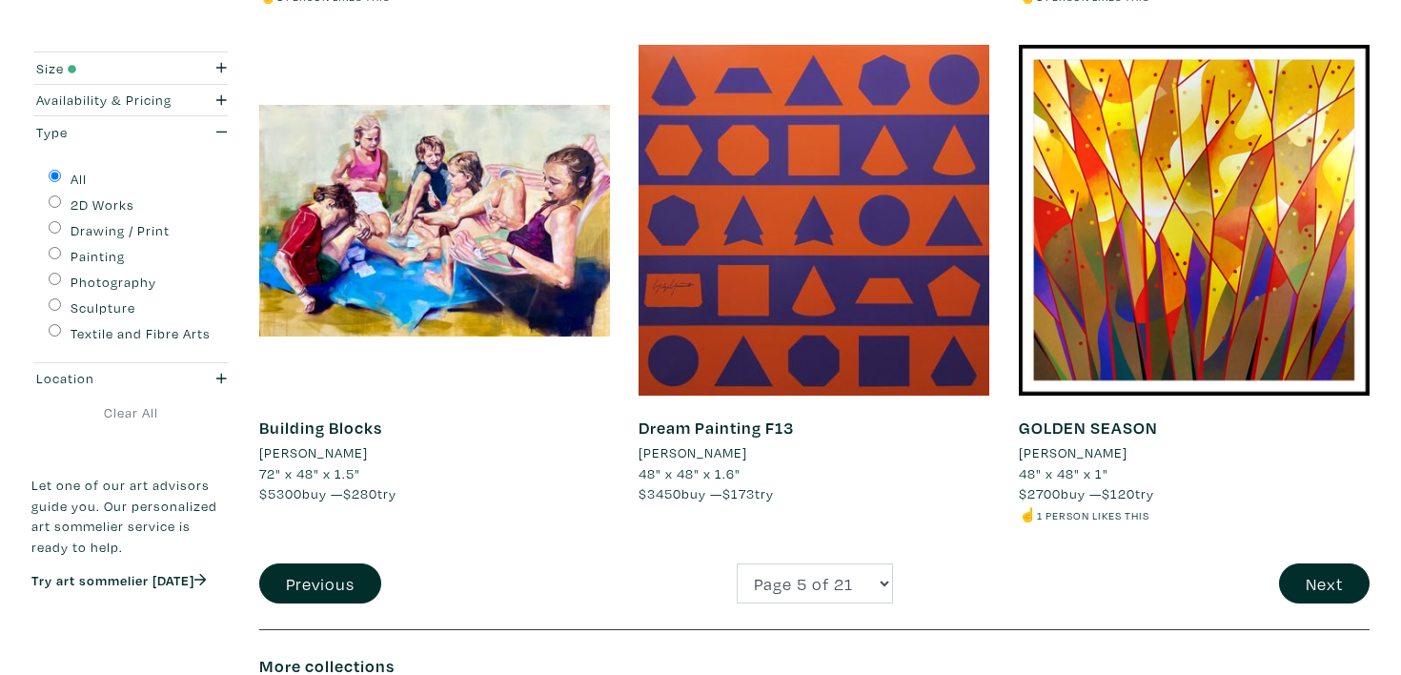
scroll to position [4002, 0]
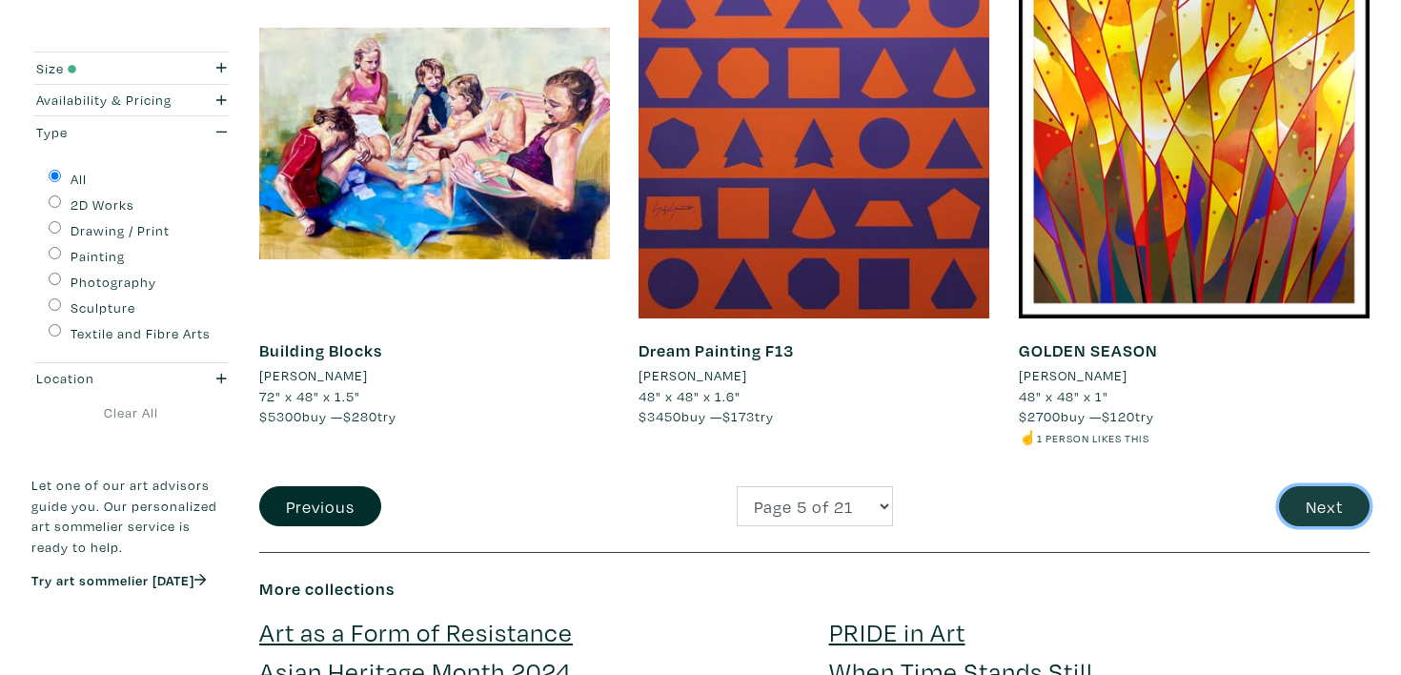
click at [1350, 503] on button "Next" at bounding box center [1324, 506] width 91 height 41
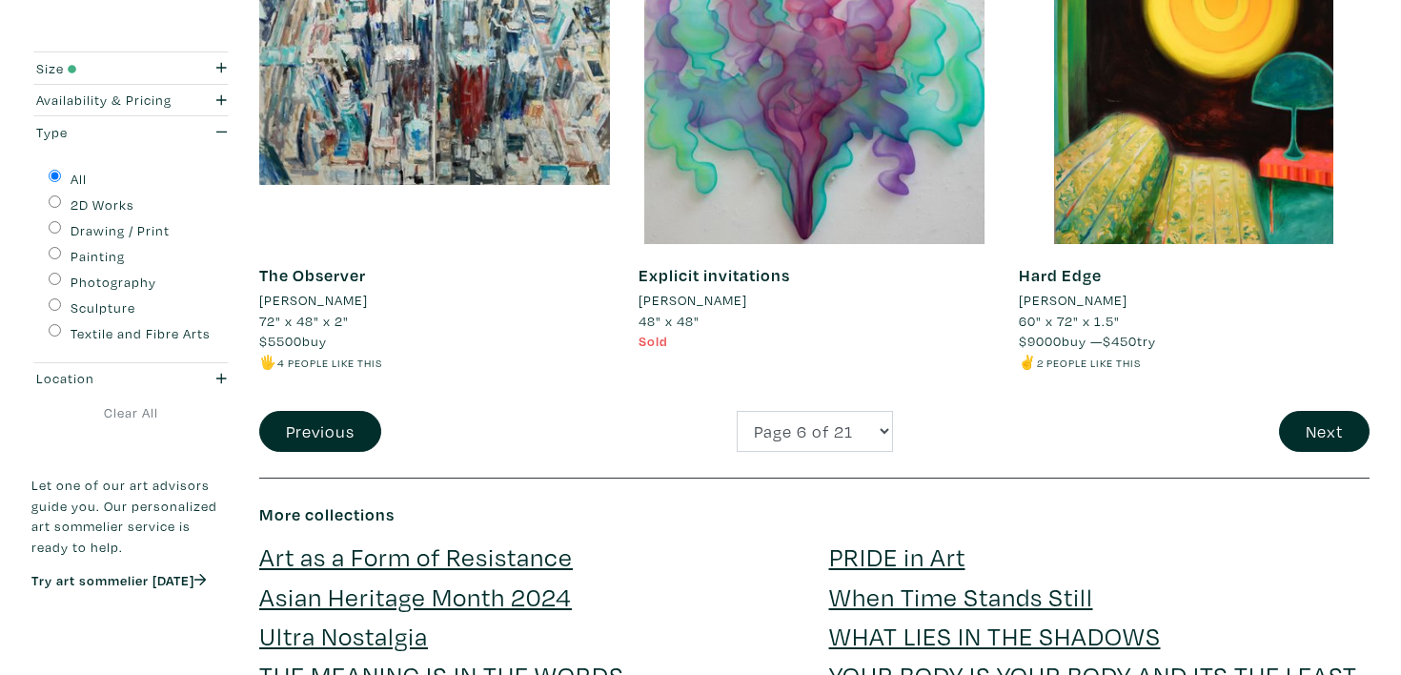
scroll to position [3996, 0]
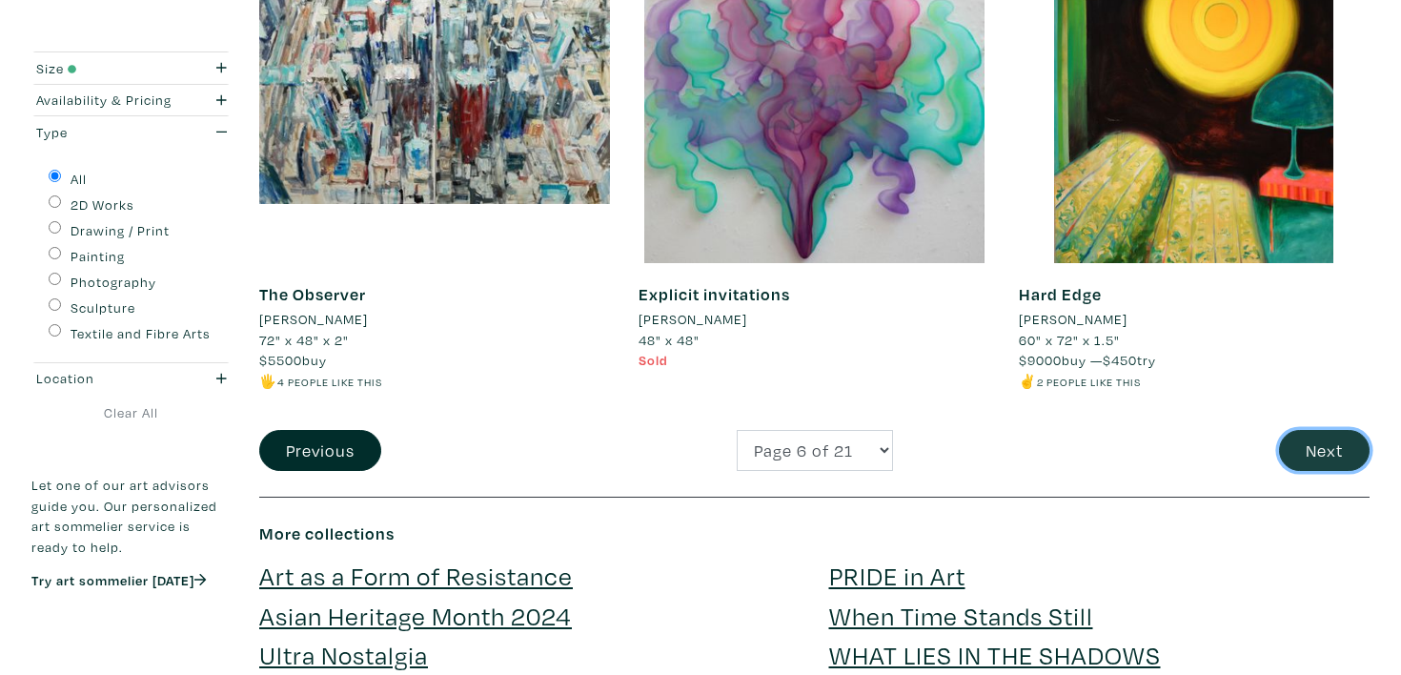
click at [1325, 451] on button "Next" at bounding box center [1324, 450] width 91 height 41
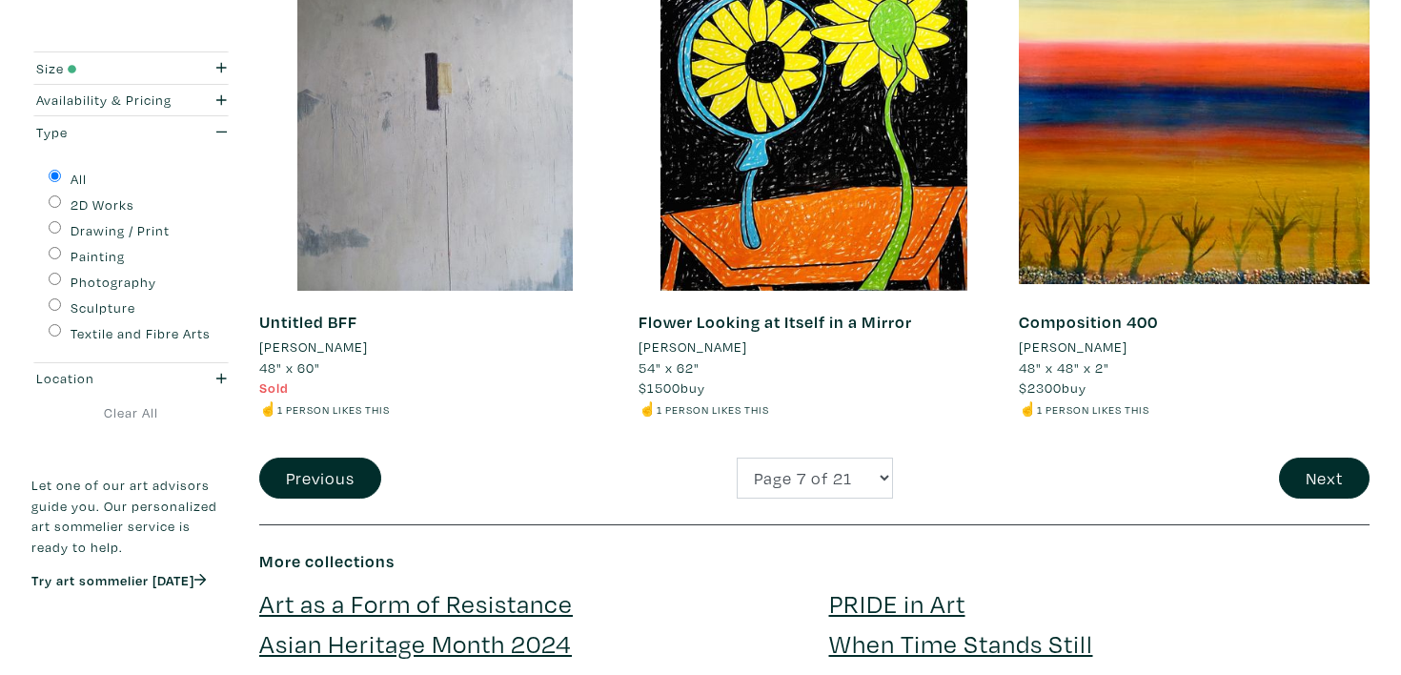
scroll to position [4179, 0]
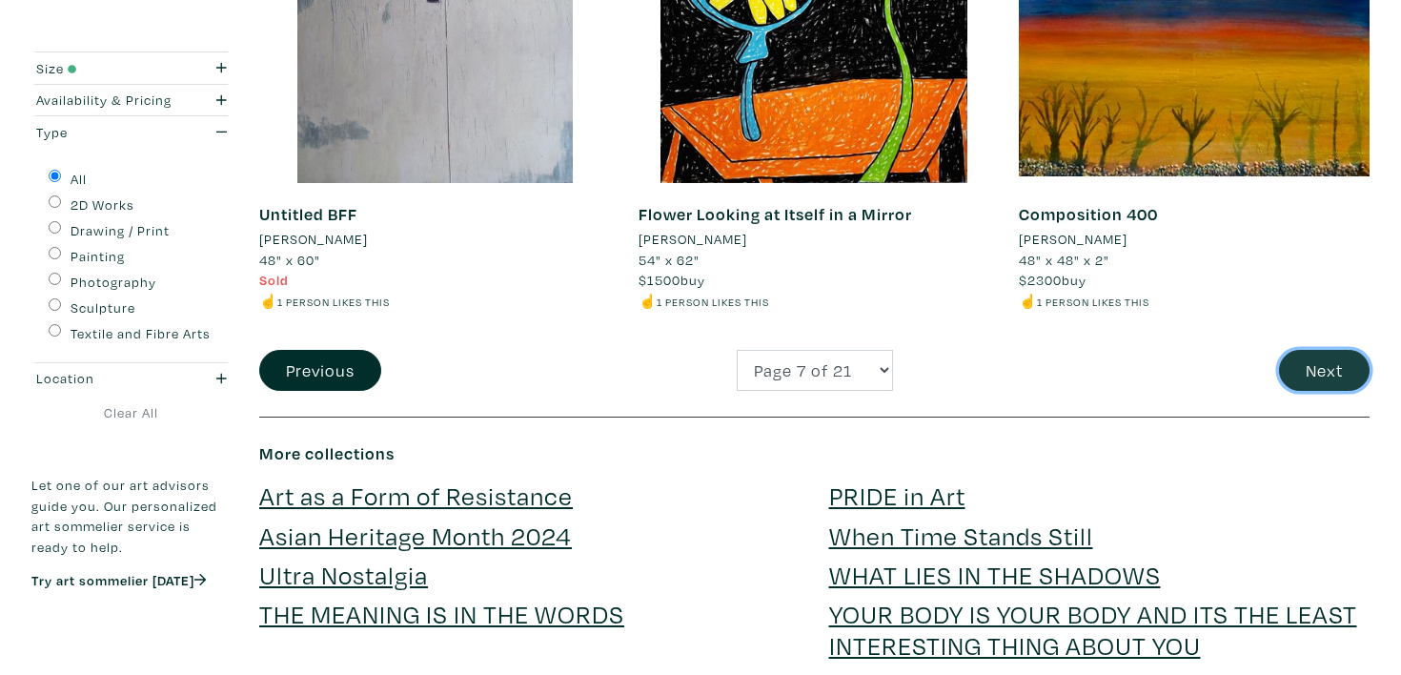
click at [1310, 381] on button "Next" at bounding box center [1324, 370] width 91 height 41
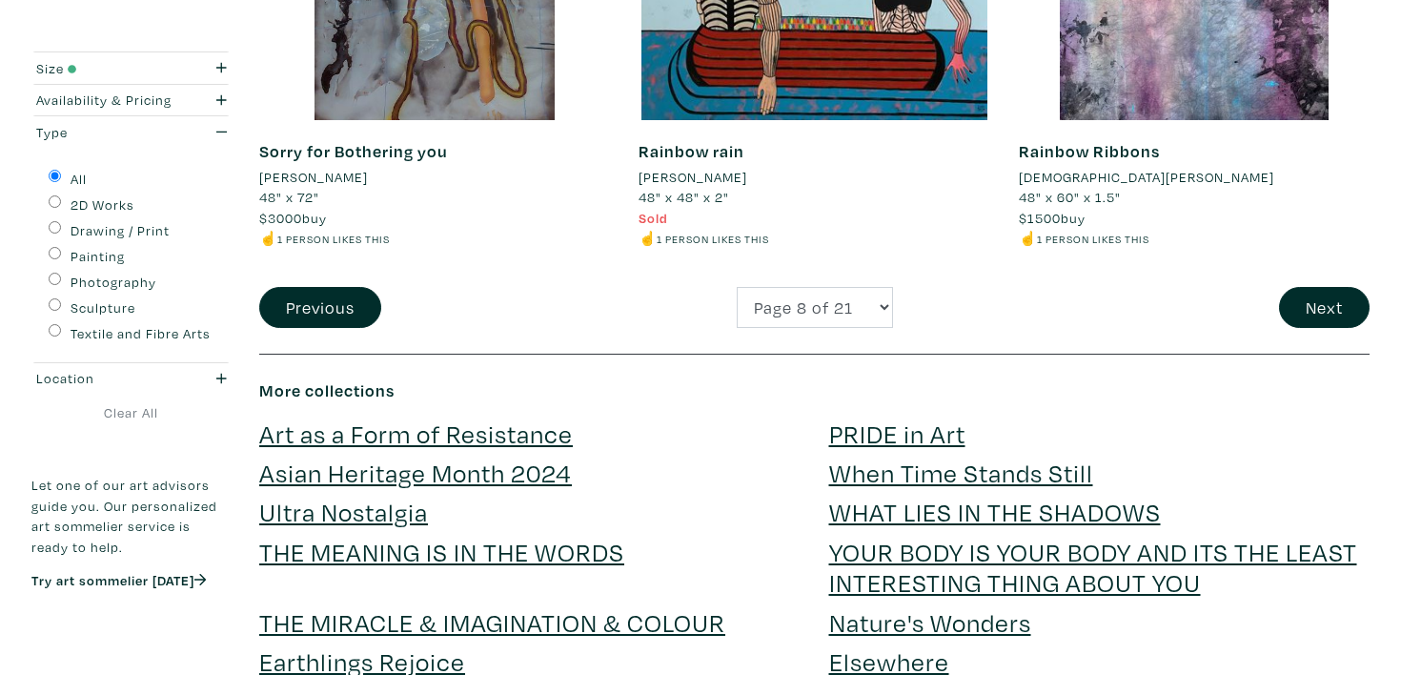
scroll to position [4352, 0]
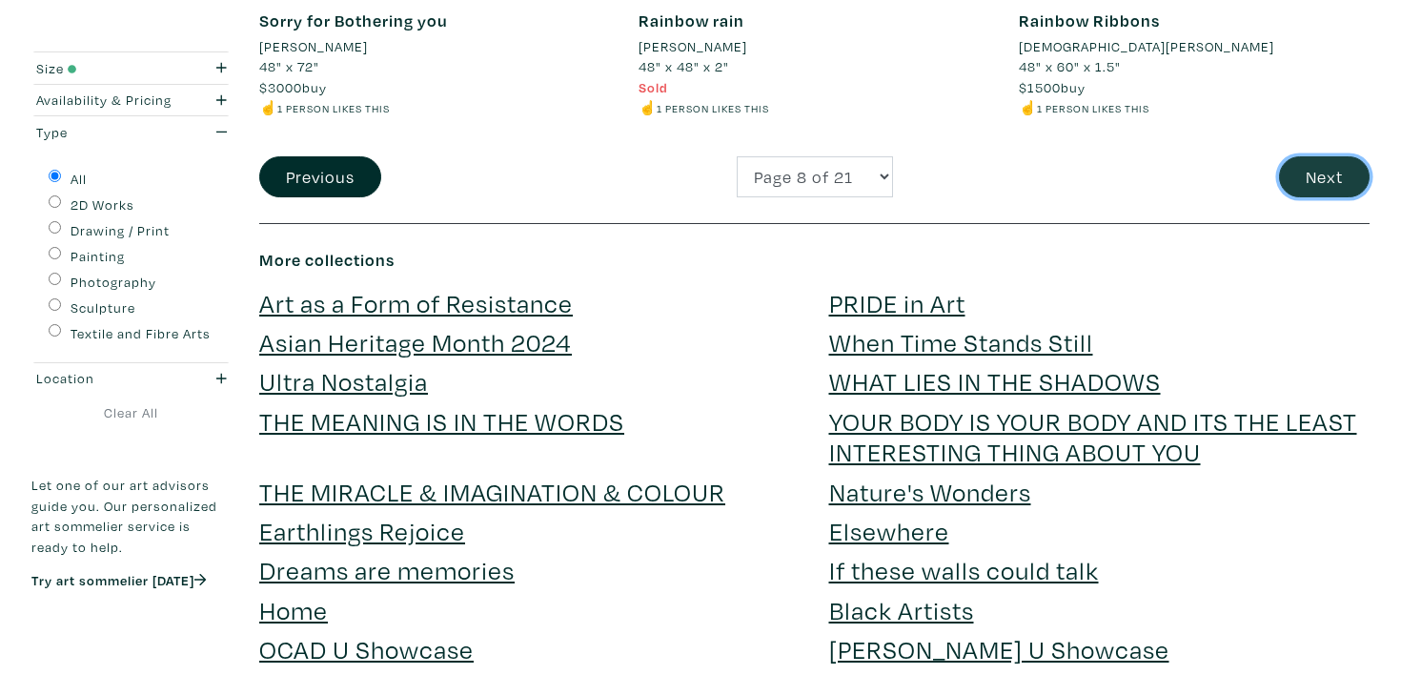
click at [1296, 173] on button "Next" at bounding box center [1324, 176] width 91 height 41
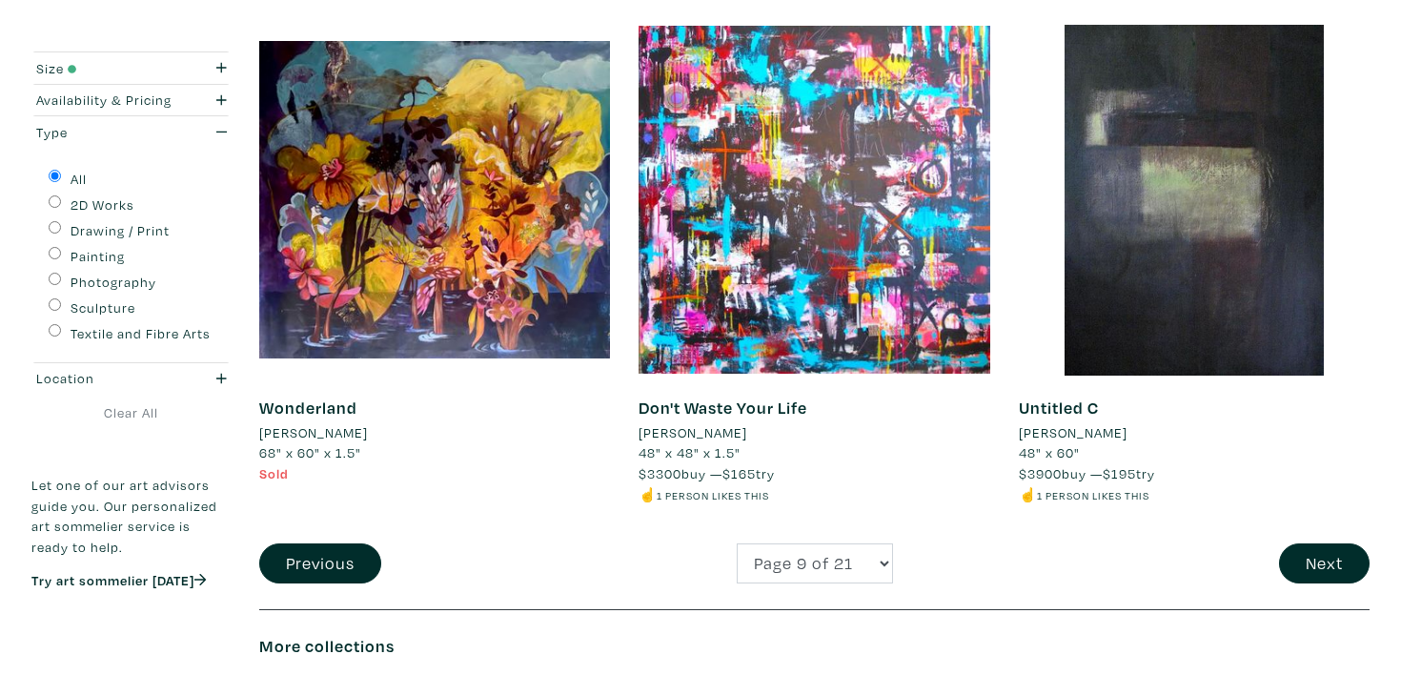
scroll to position [3868, 0]
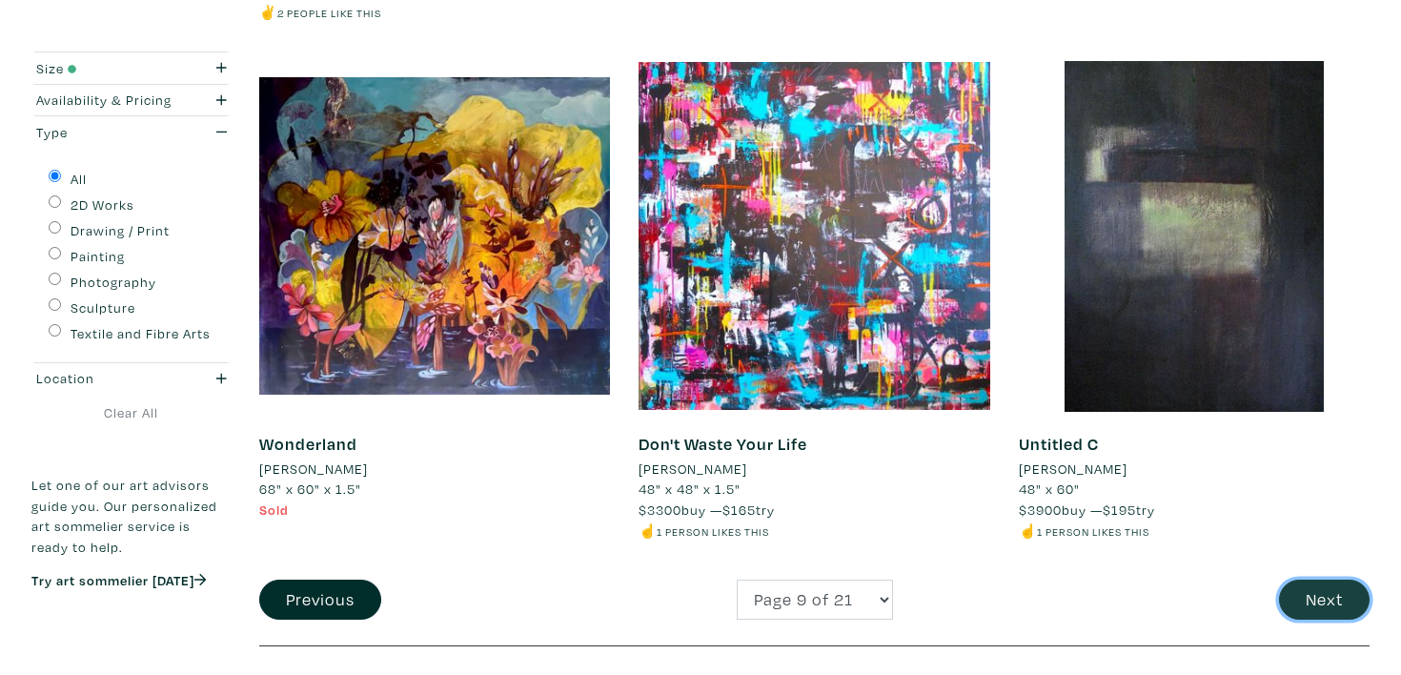
click at [1332, 590] on button "Next" at bounding box center [1324, 600] width 91 height 41
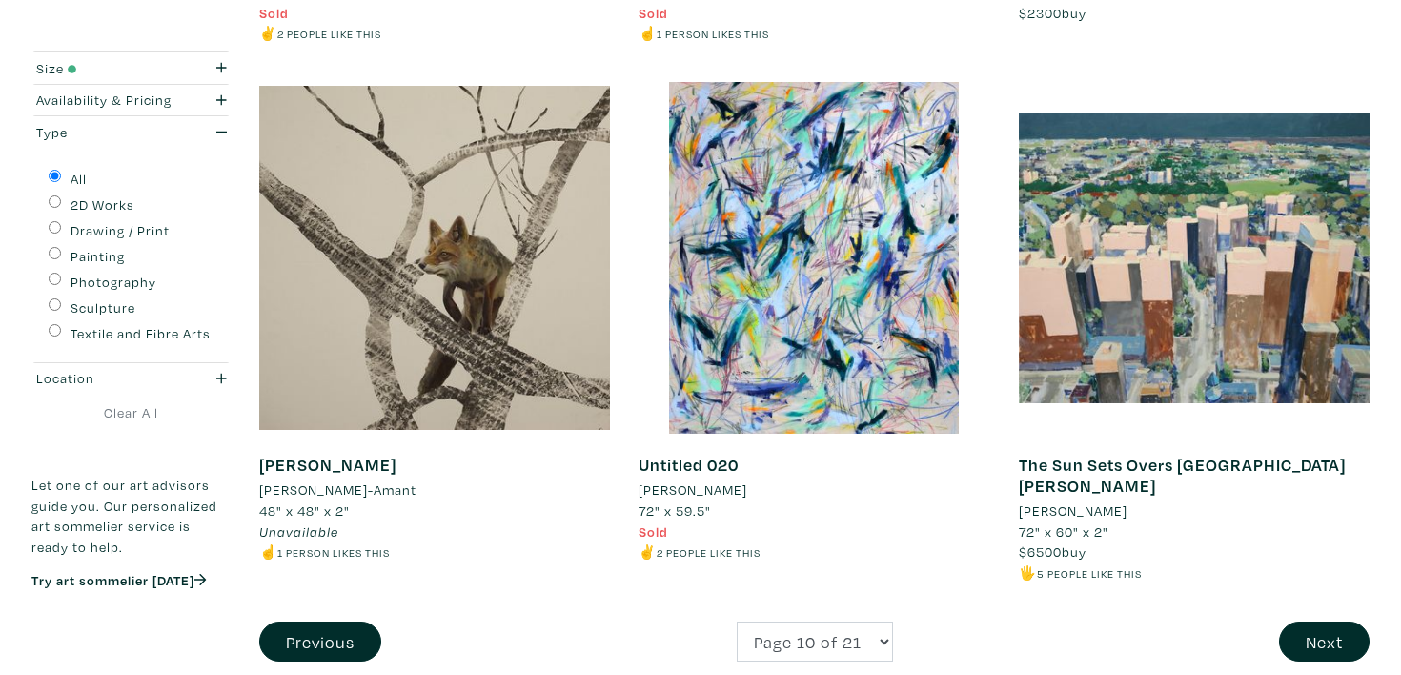
scroll to position [3973, 0]
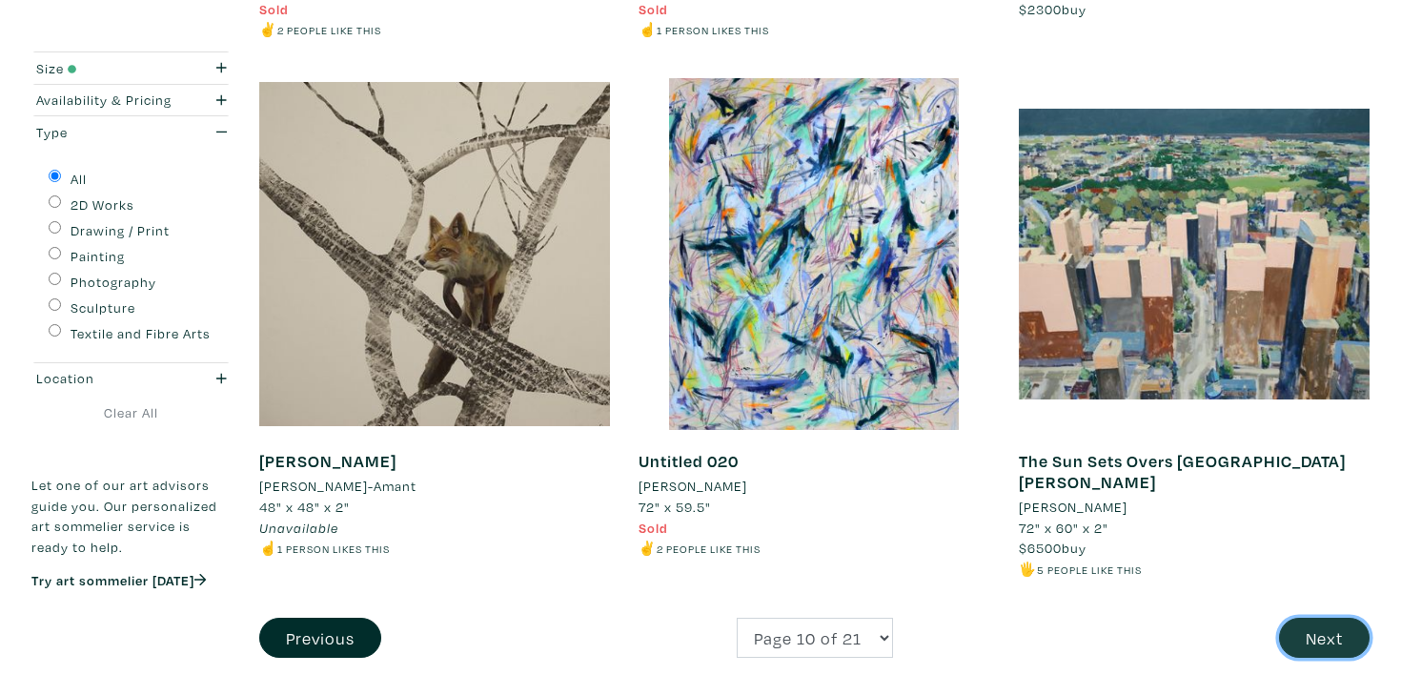
click at [1327, 618] on button "Next" at bounding box center [1324, 638] width 91 height 41
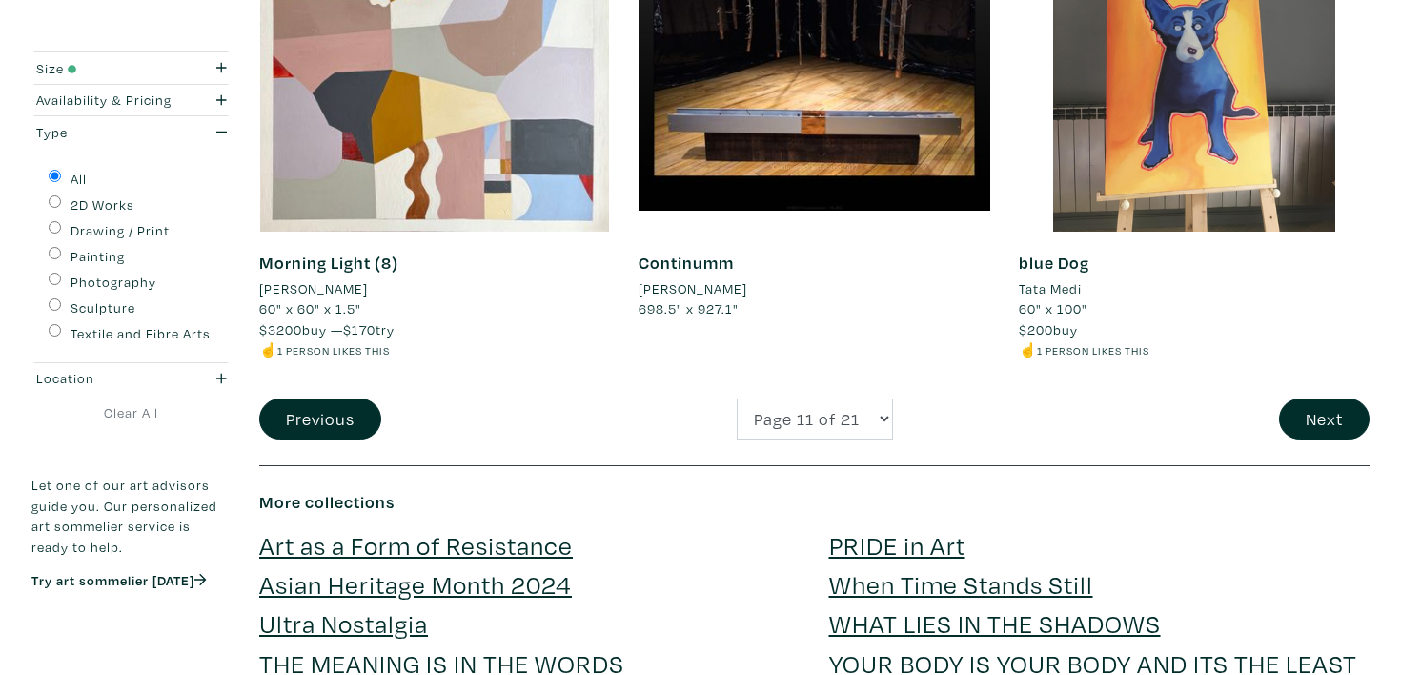
scroll to position [4250, 0]
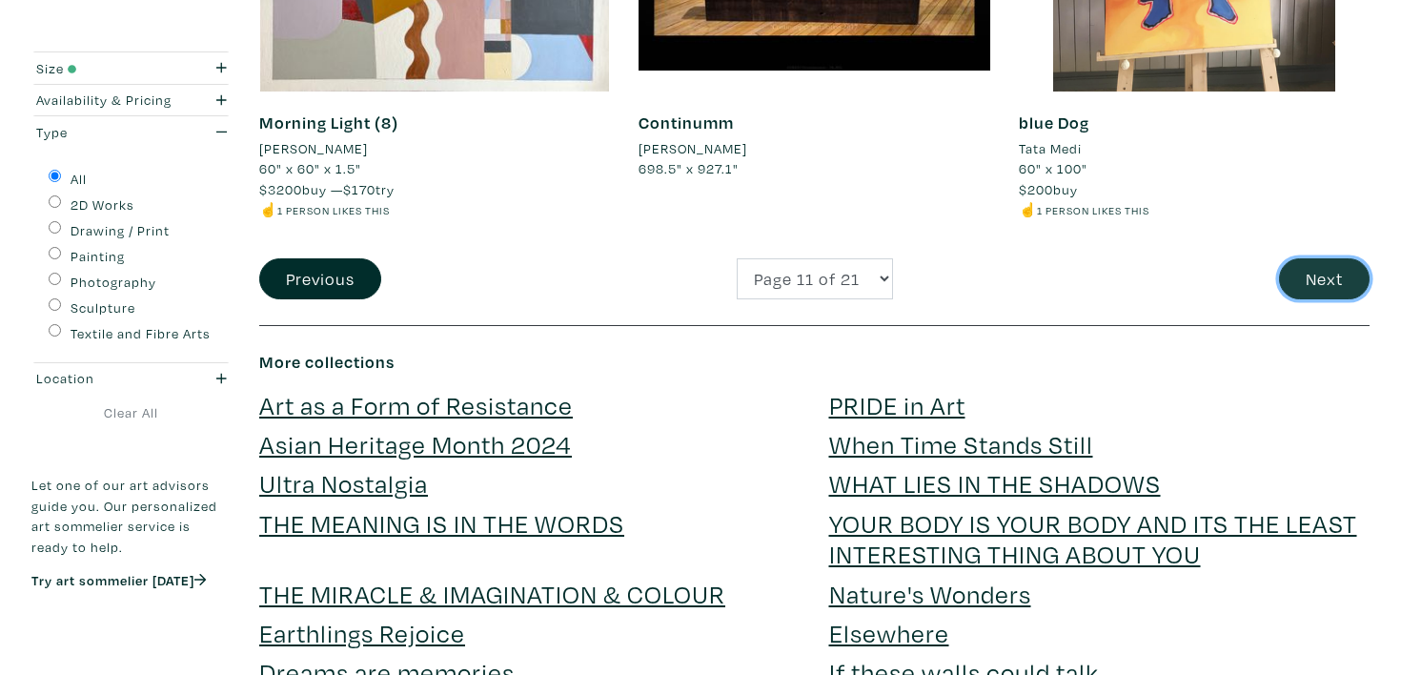
click at [1343, 269] on button "Next" at bounding box center [1324, 278] width 91 height 41
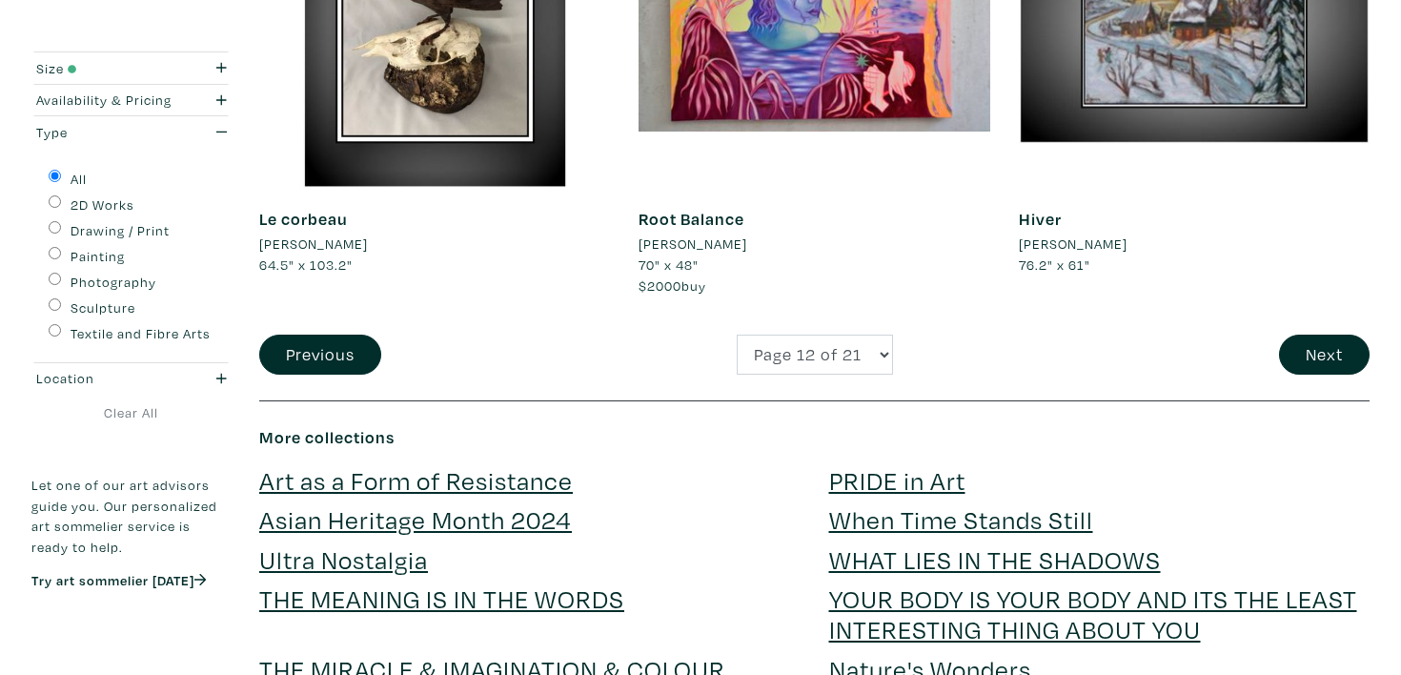
scroll to position [4226, 0]
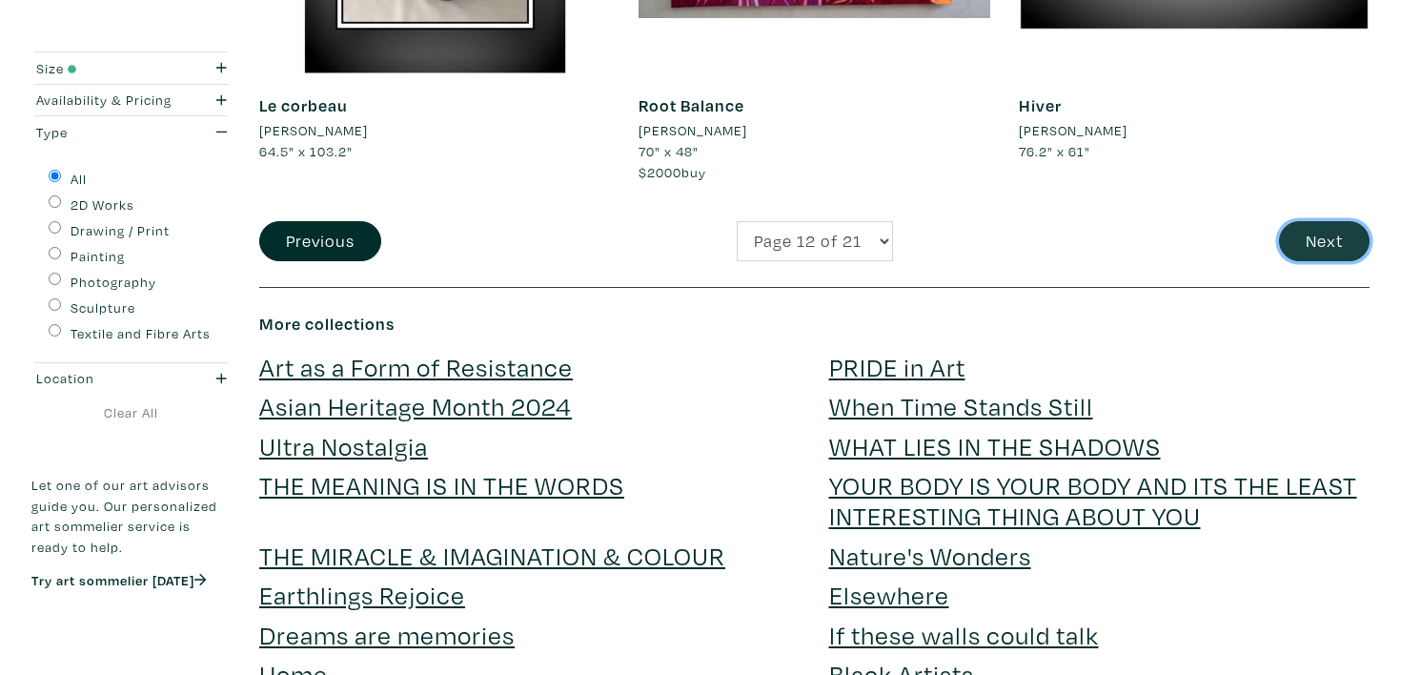
click at [1310, 245] on button "Next" at bounding box center [1324, 241] width 91 height 41
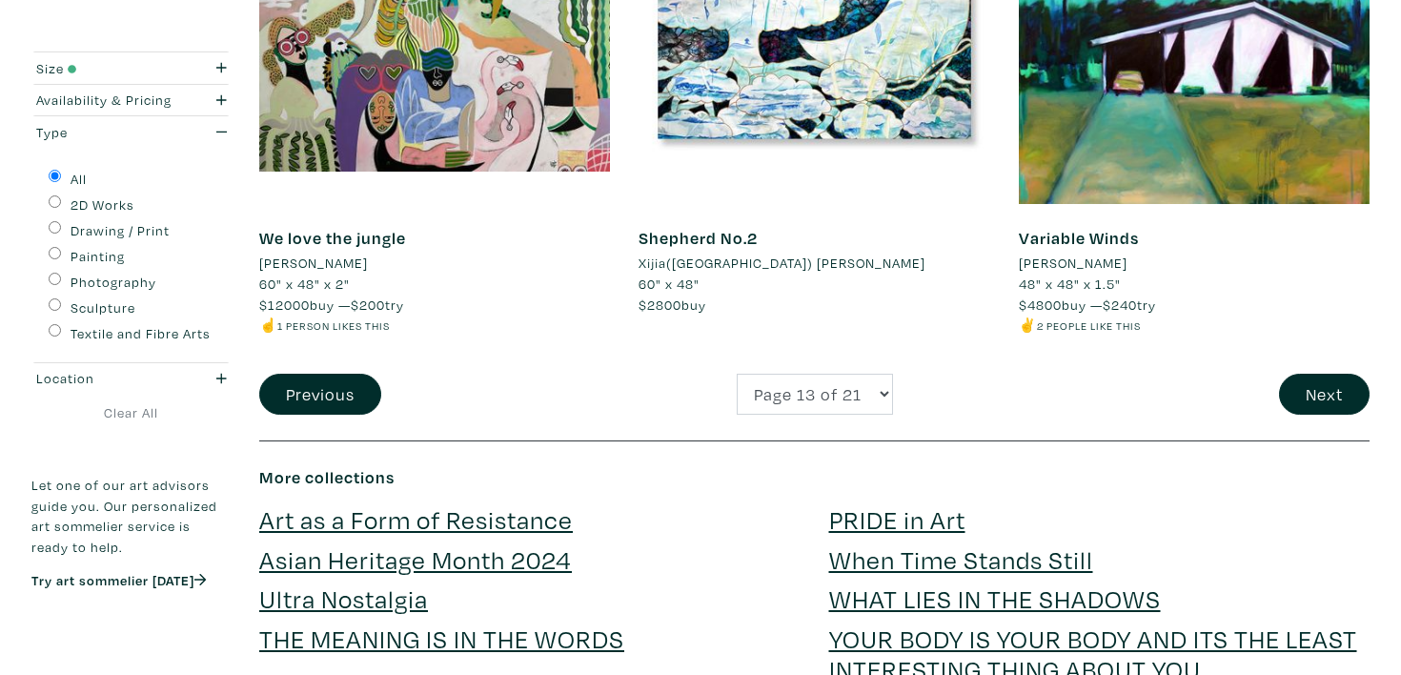
scroll to position [4282, 0]
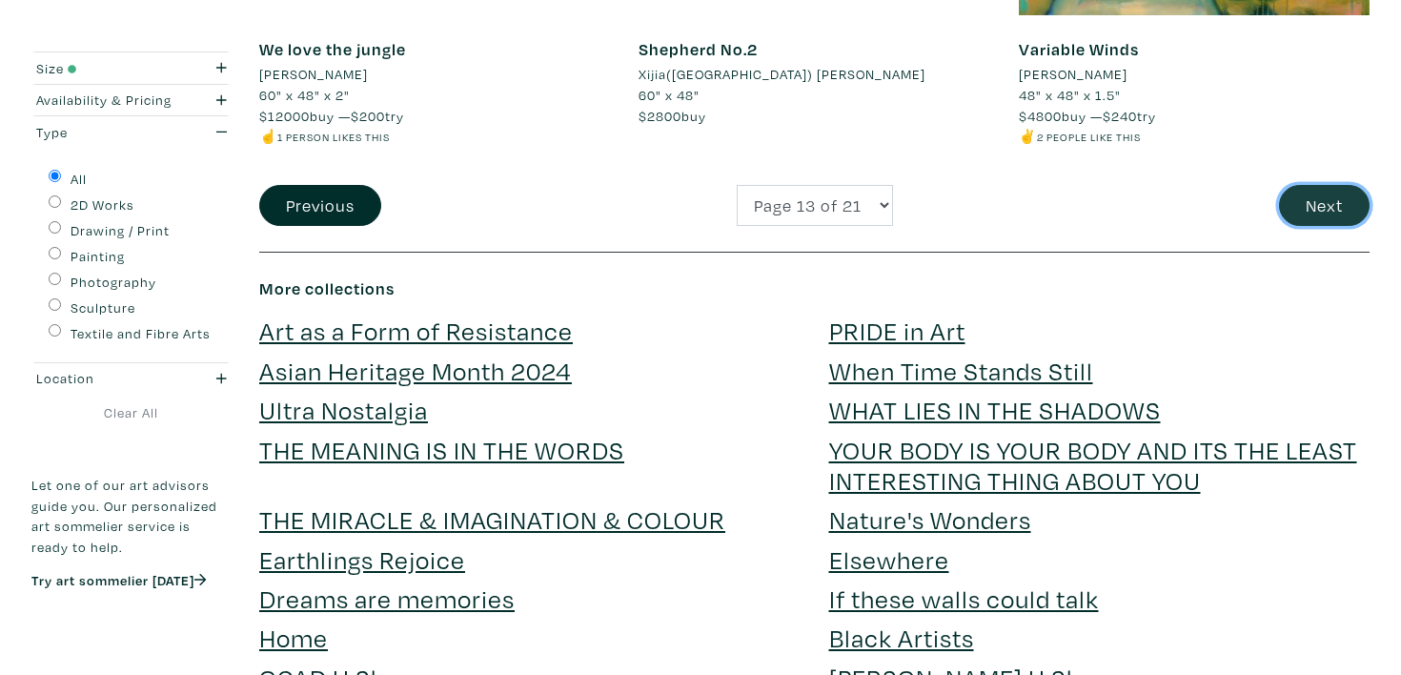
click at [1329, 205] on button "Next" at bounding box center [1324, 205] width 91 height 41
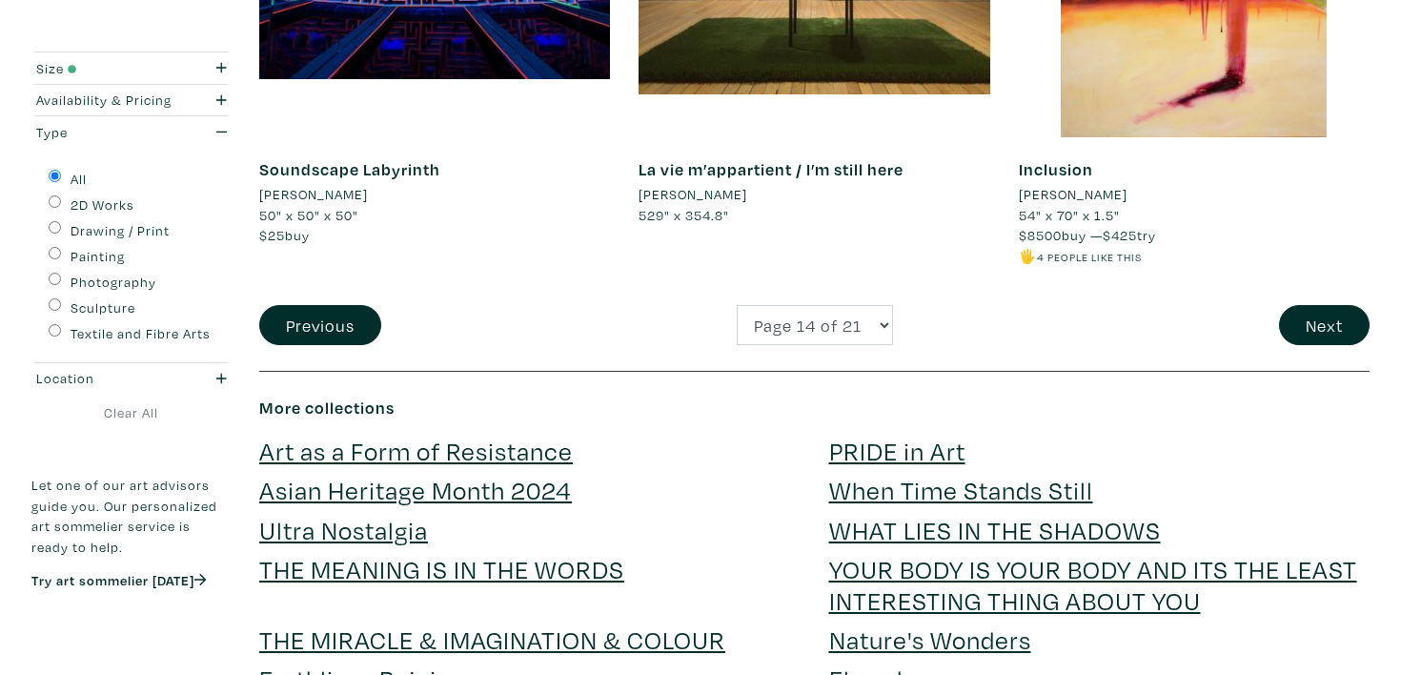
scroll to position [4310, 0]
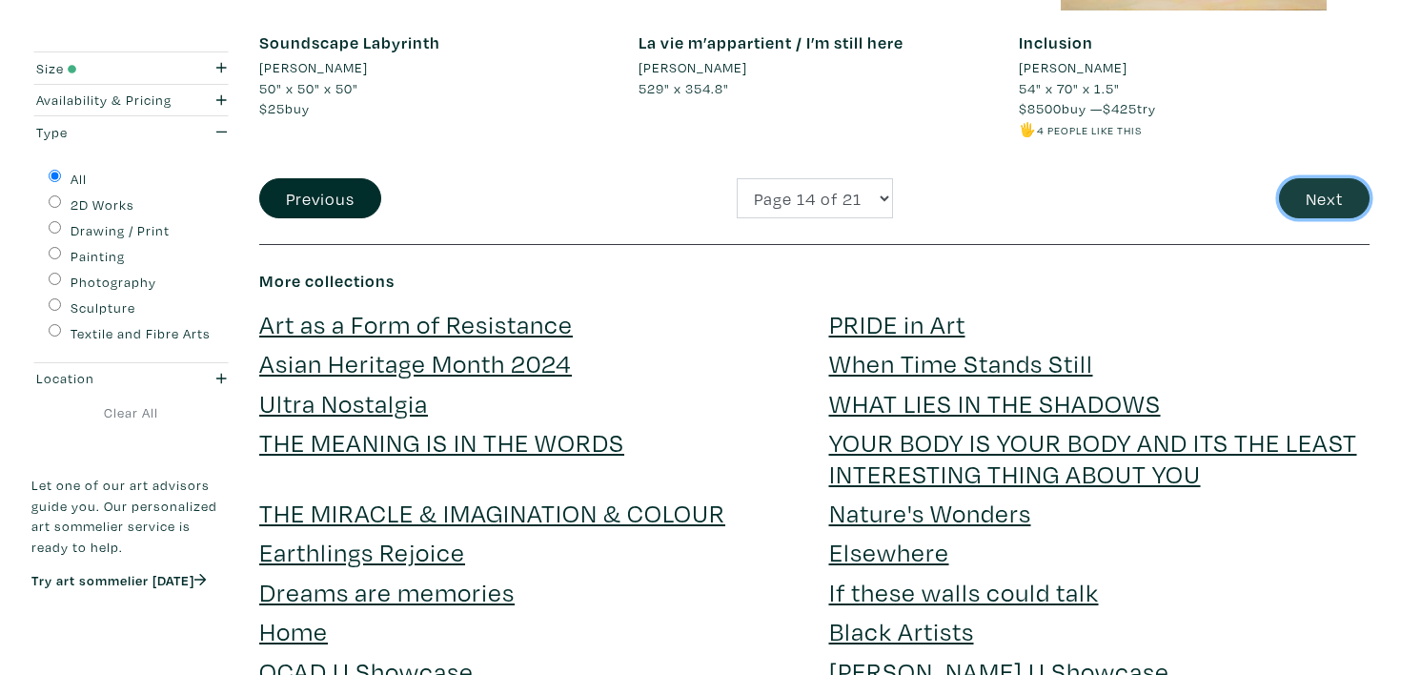
click at [1322, 215] on button "Next" at bounding box center [1324, 198] width 91 height 41
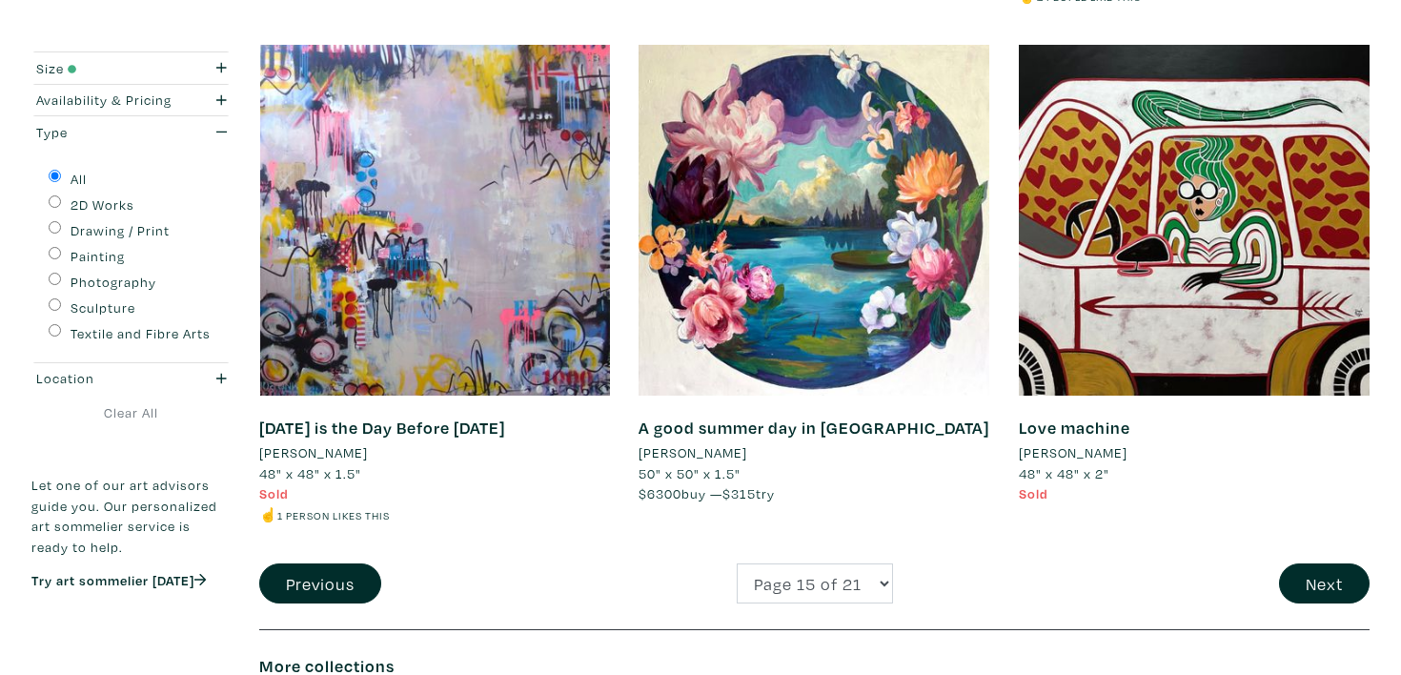
scroll to position [3928, 0]
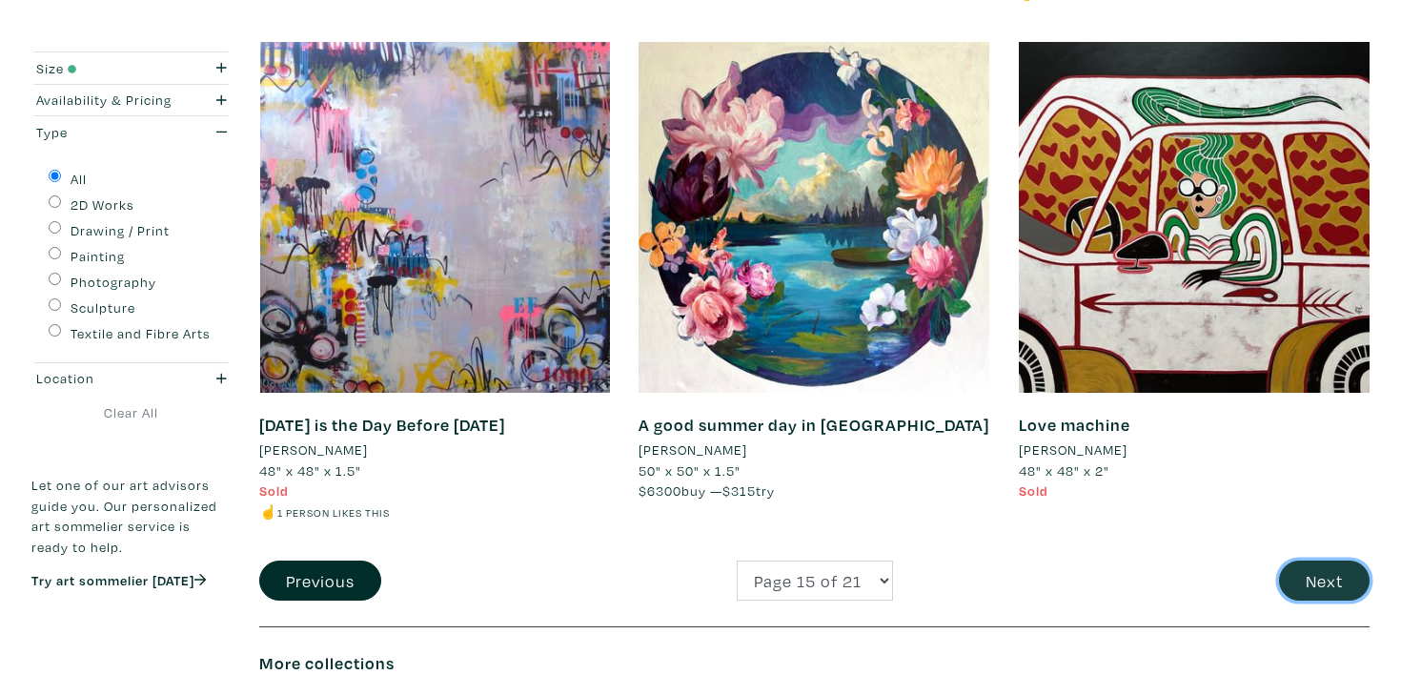
click at [1338, 578] on button "Next" at bounding box center [1324, 581] width 91 height 41
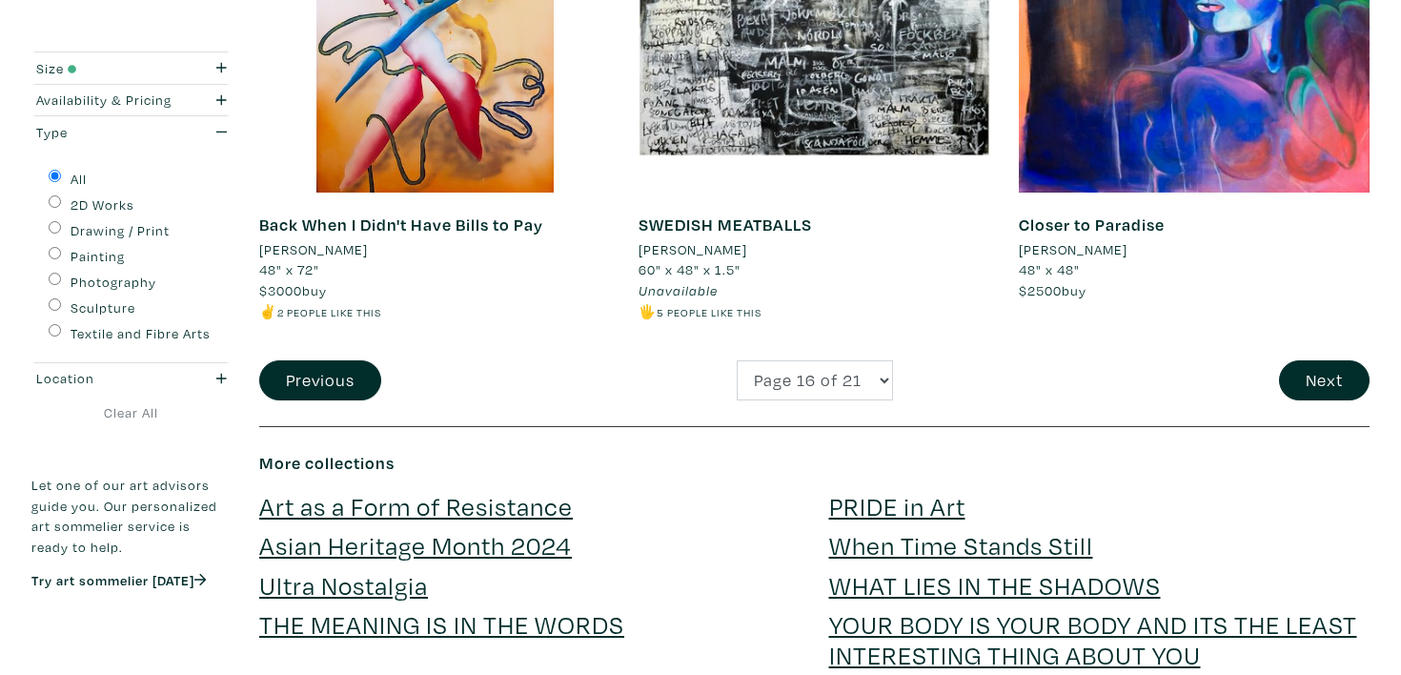
scroll to position [4284, 0]
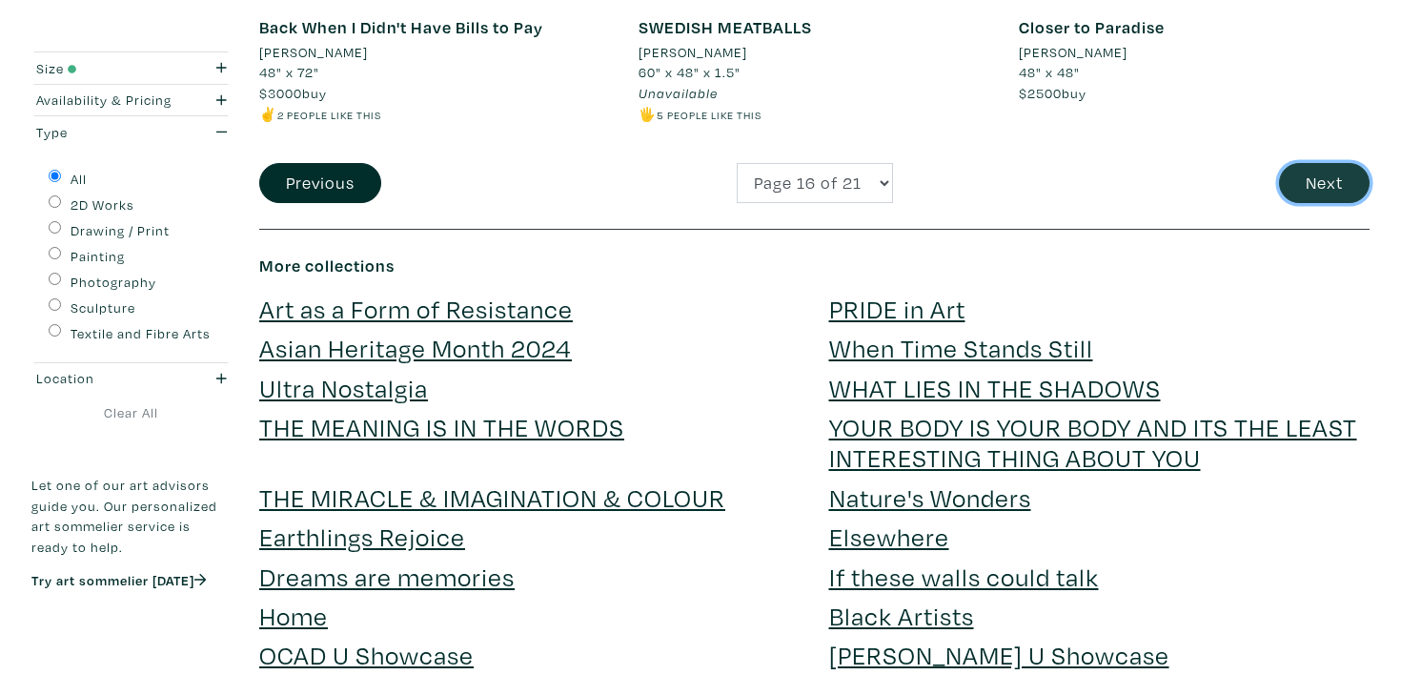
click at [1329, 178] on button "Next" at bounding box center [1324, 183] width 91 height 41
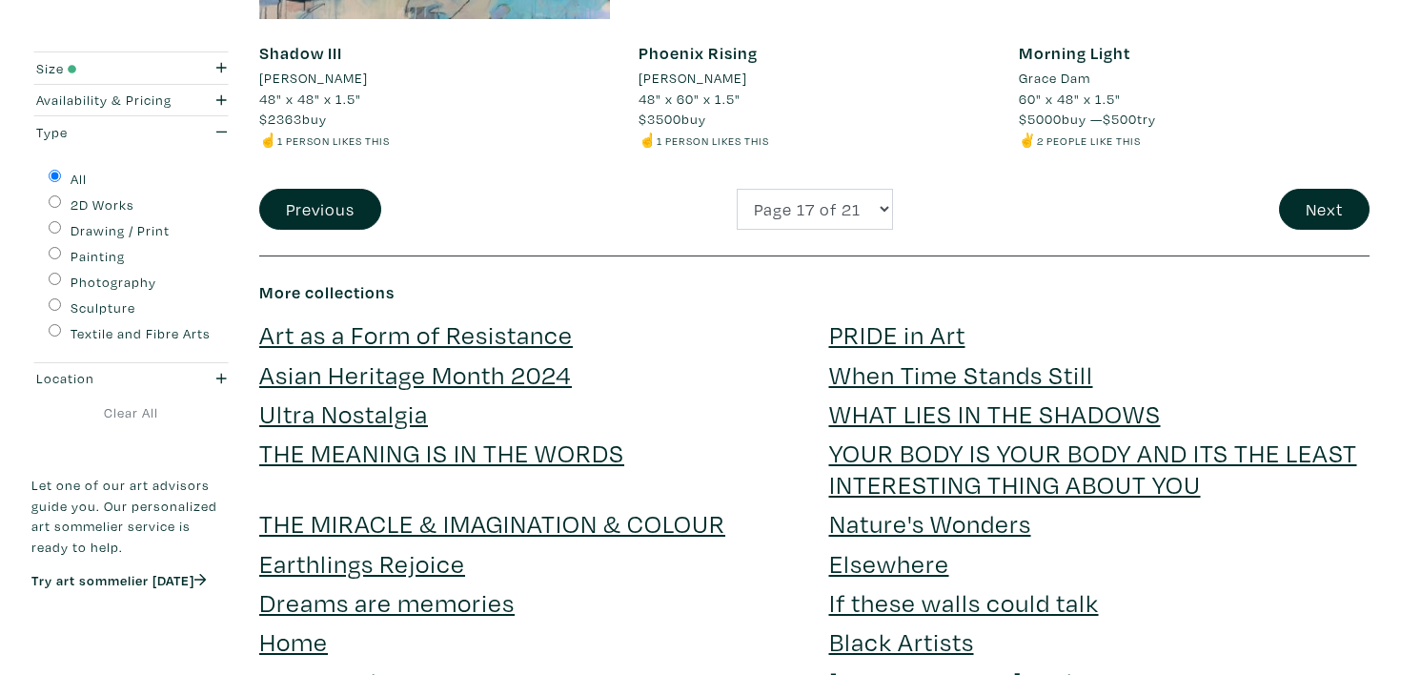
scroll to position [4251, 0]
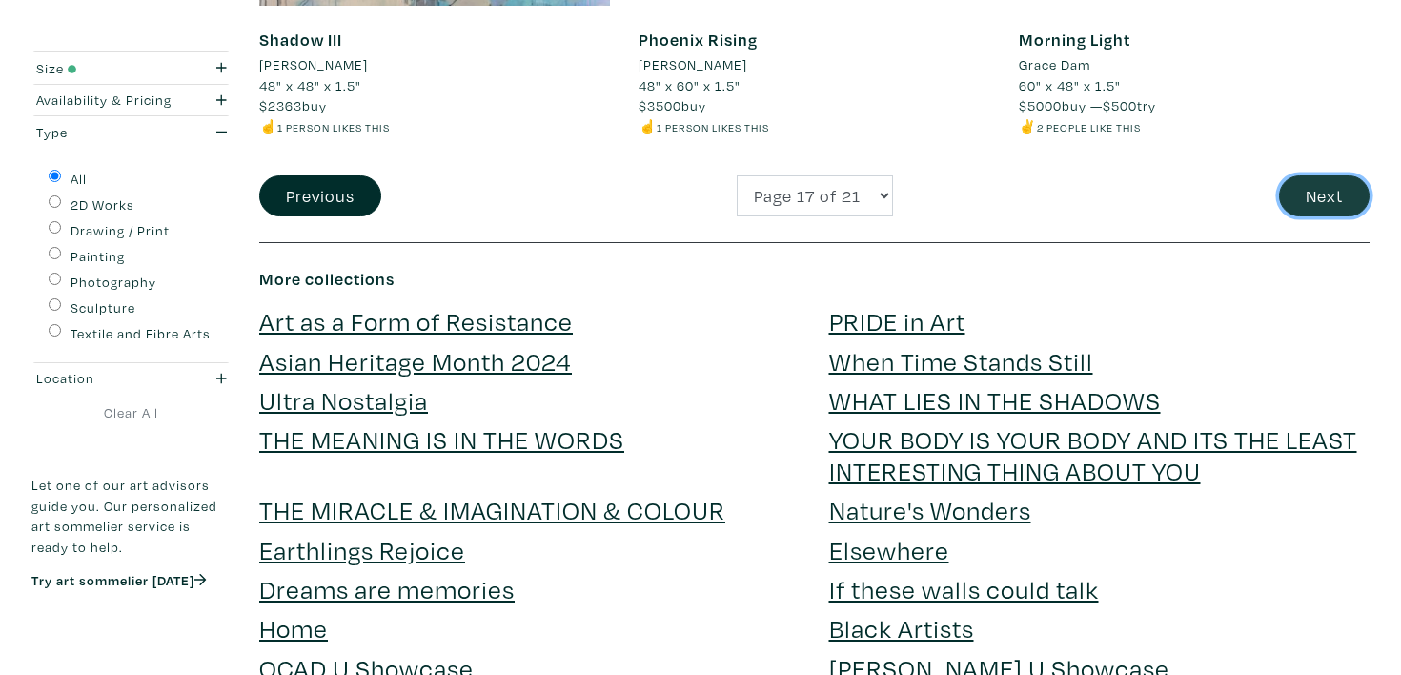
click at [1315, 205] on button "Next" at bounding box center [1324, 195] width 91 height 41
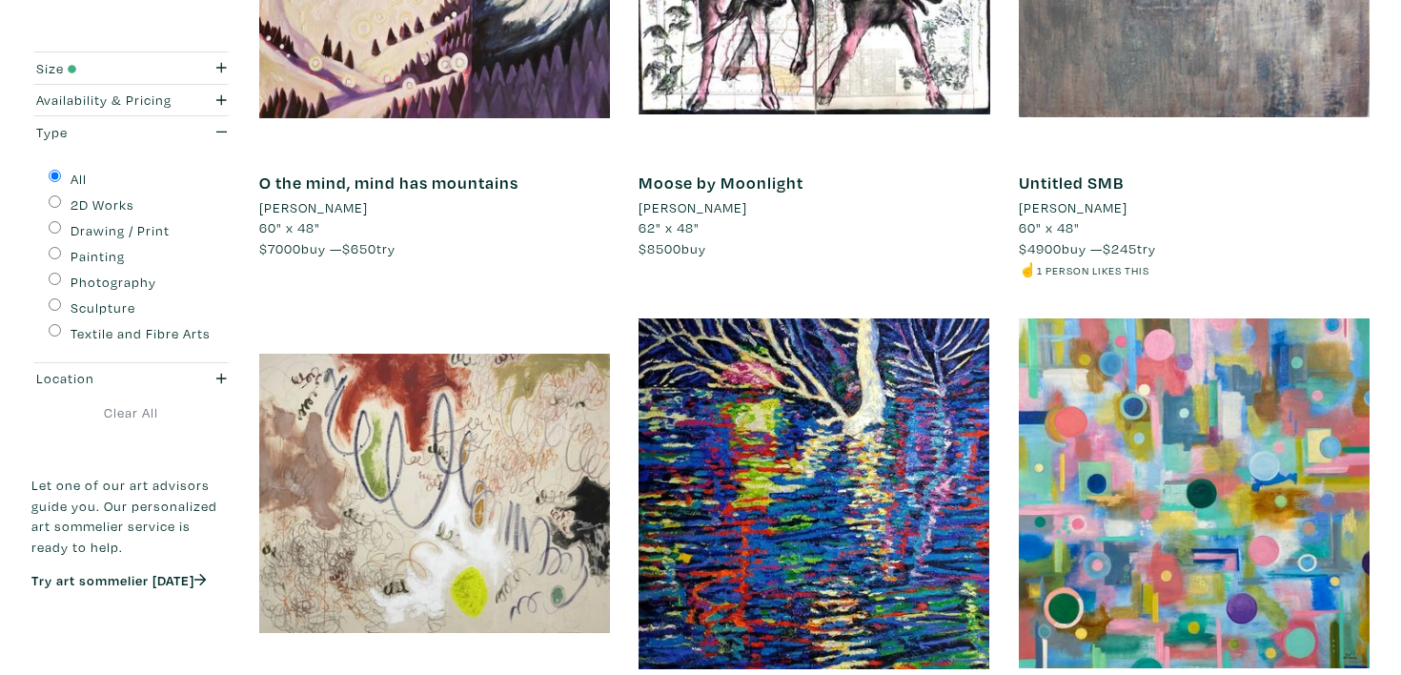
scroll to position [3994, 0]
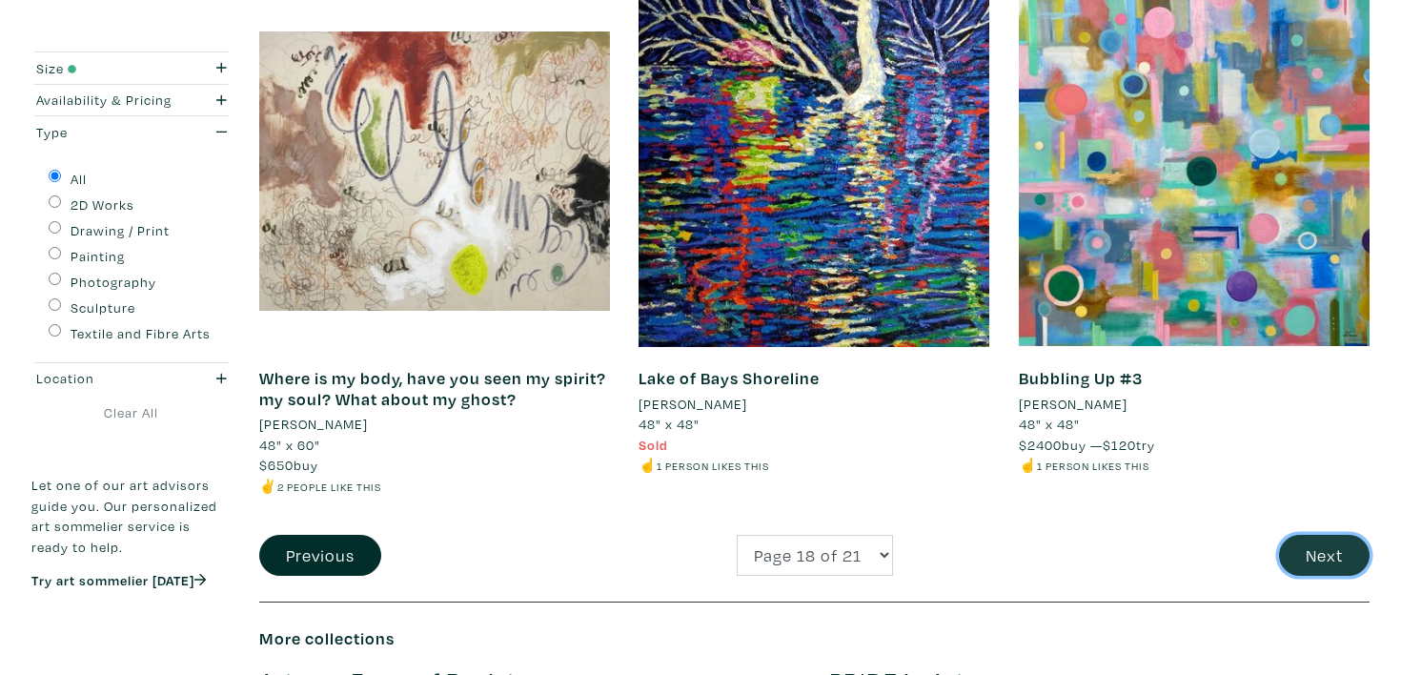
click at [1313, 563] on button "Next" at bounding box center [1324, 555] width 91 height 41
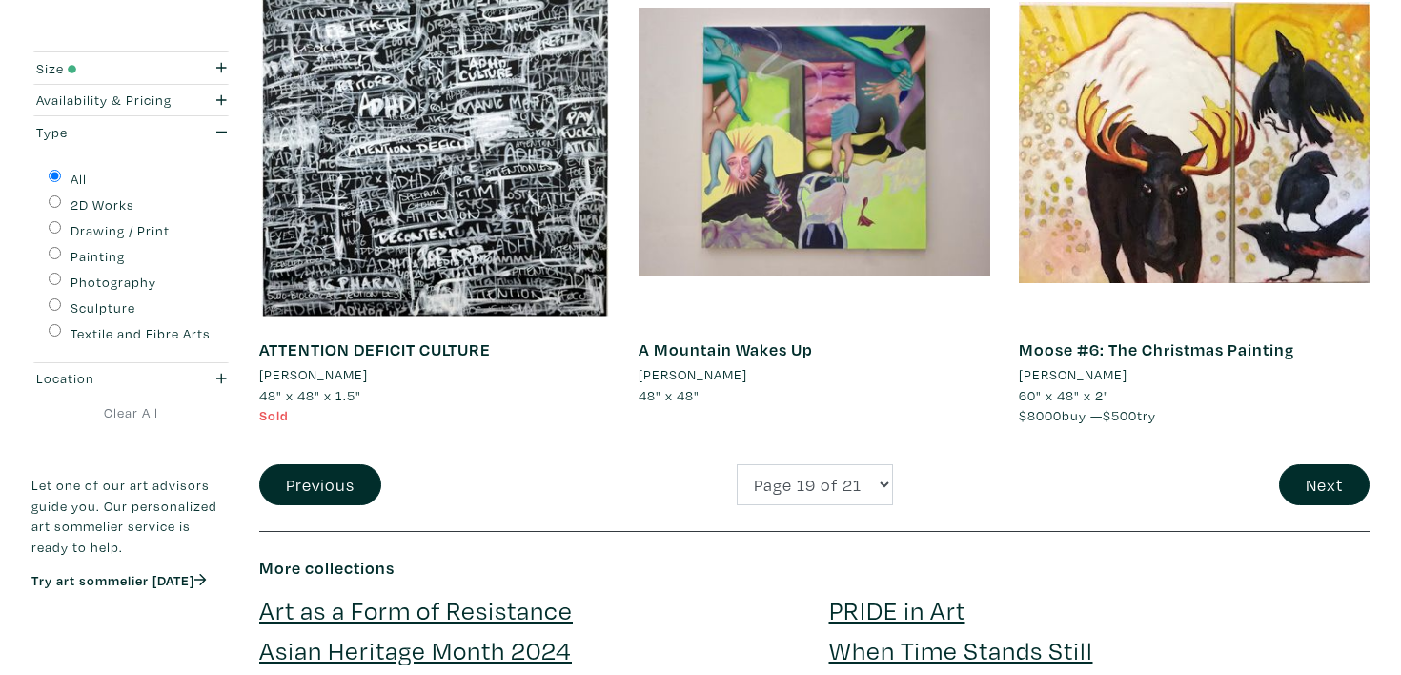
scroll to position [4122, 0]
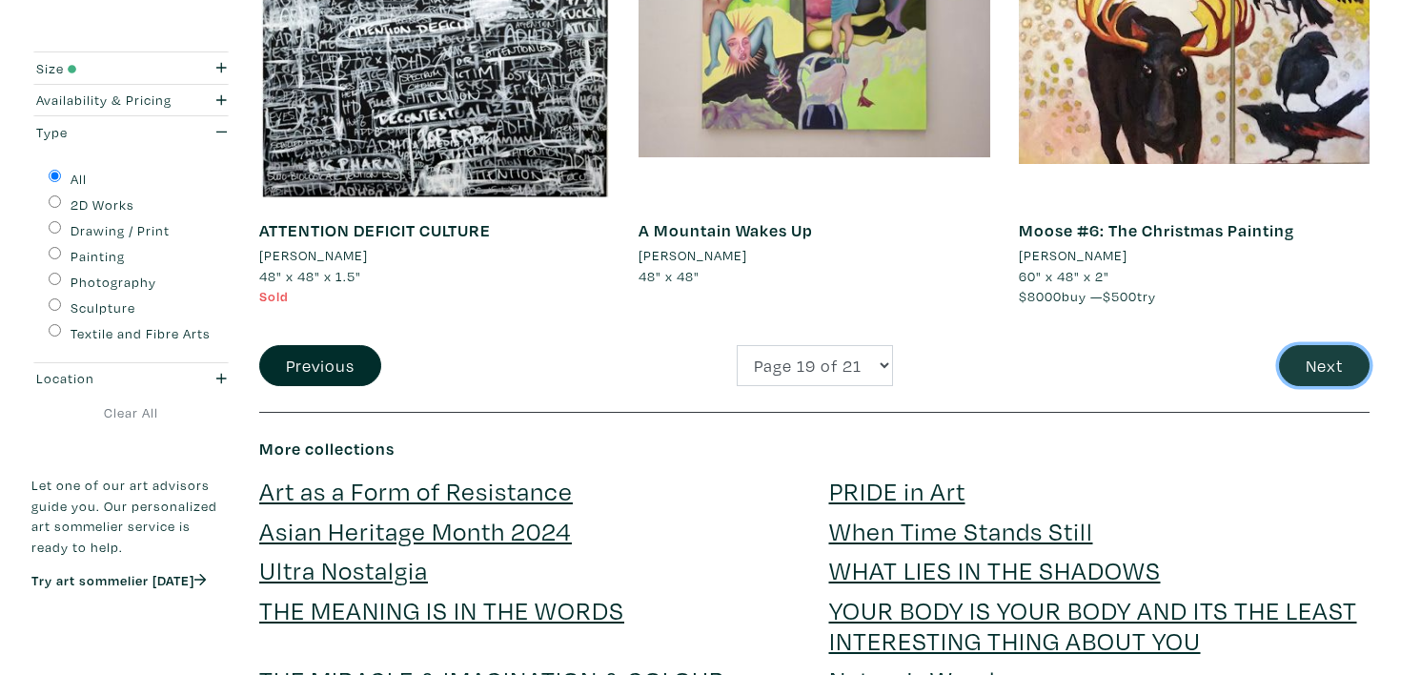
click at [1338, 361] on button "Next" at bounding box center [1324, 365] width 91 height 41
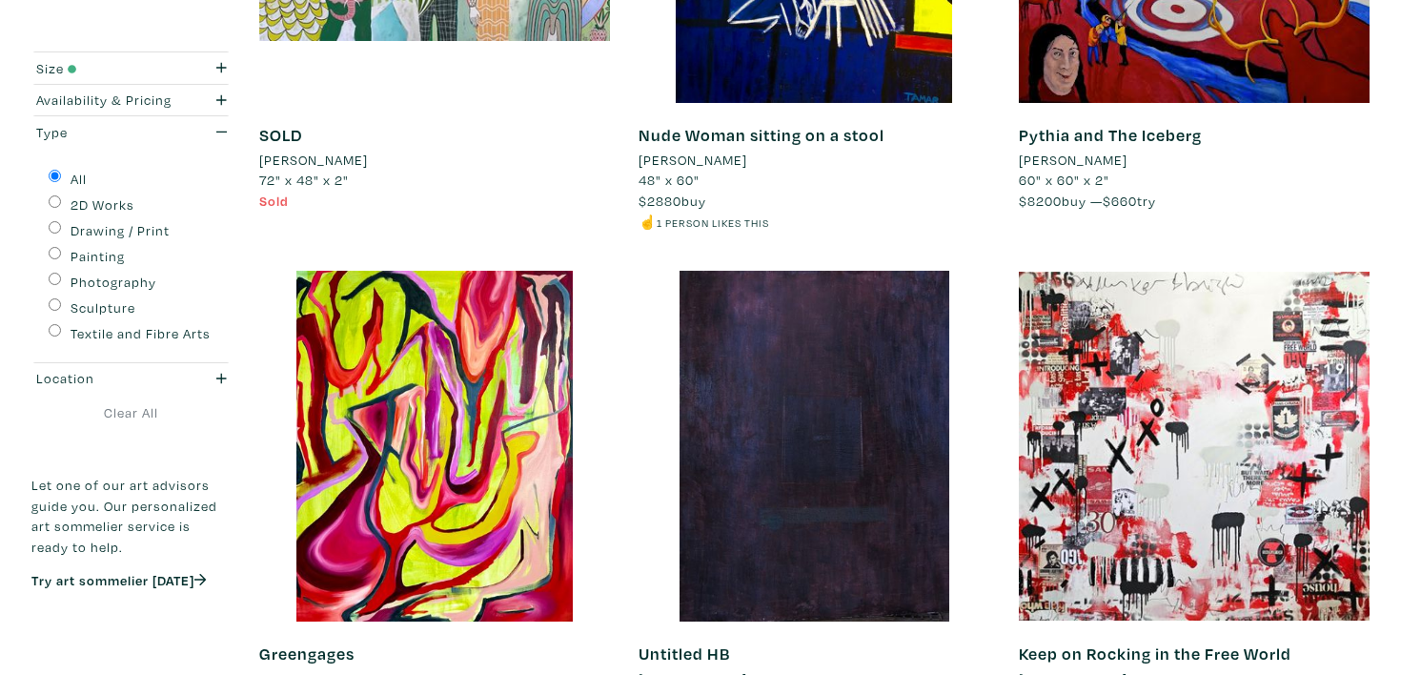
scroll to position [3901, 0]
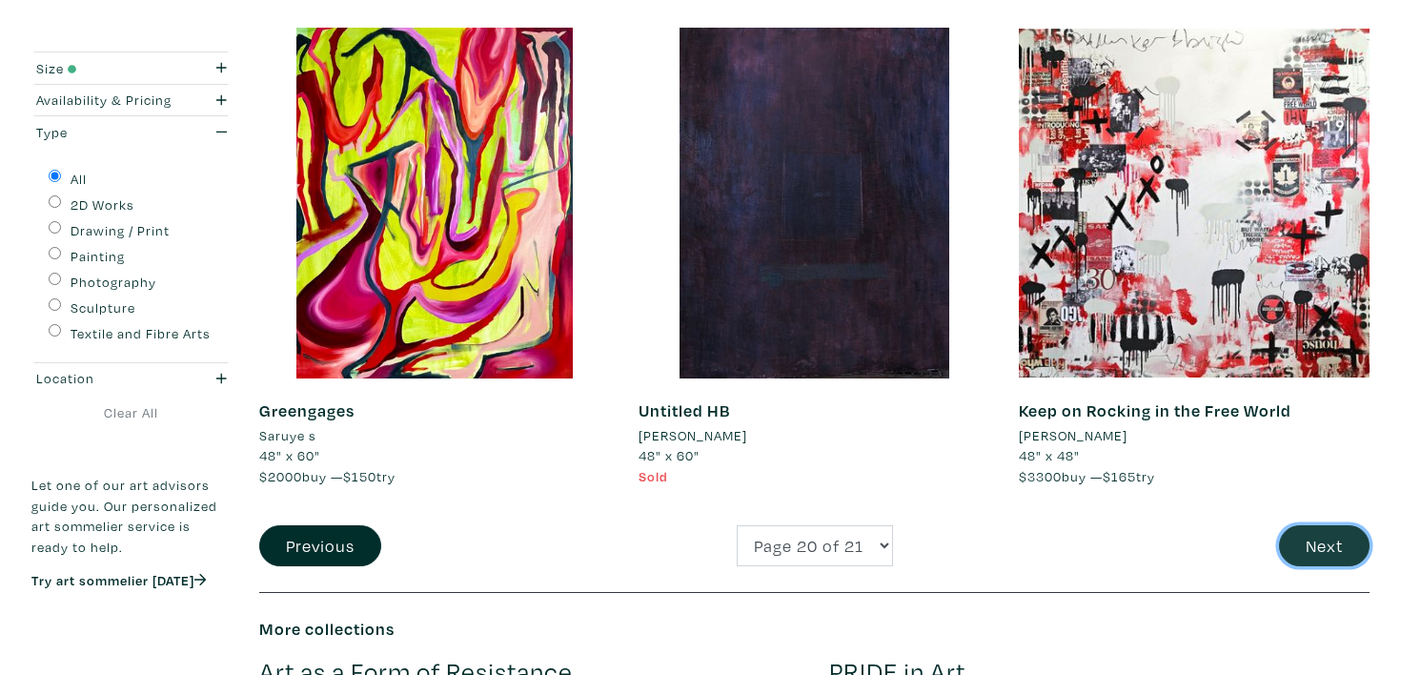
click at [1326, 546] on button "Next" at bounding box center [1324, 545] width 91 height 41
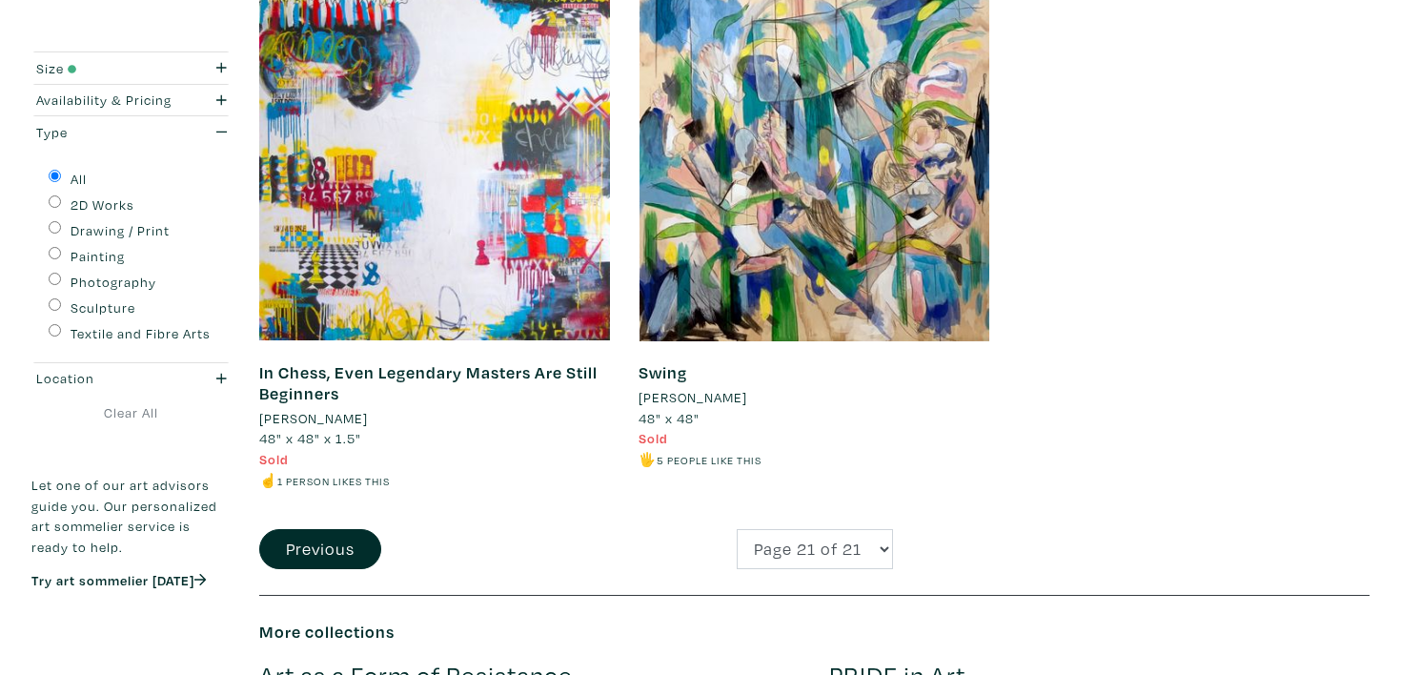
scroll to position [1964, 0]
